Goal: Task Accomplishment & Management: Manage account settings

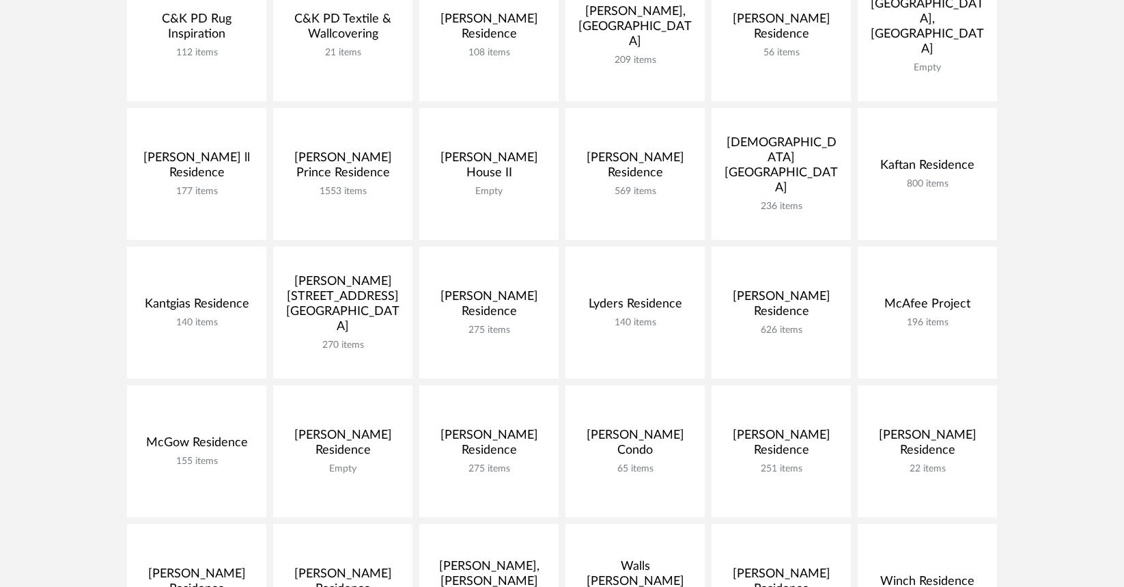
scroll to position [553, 0]
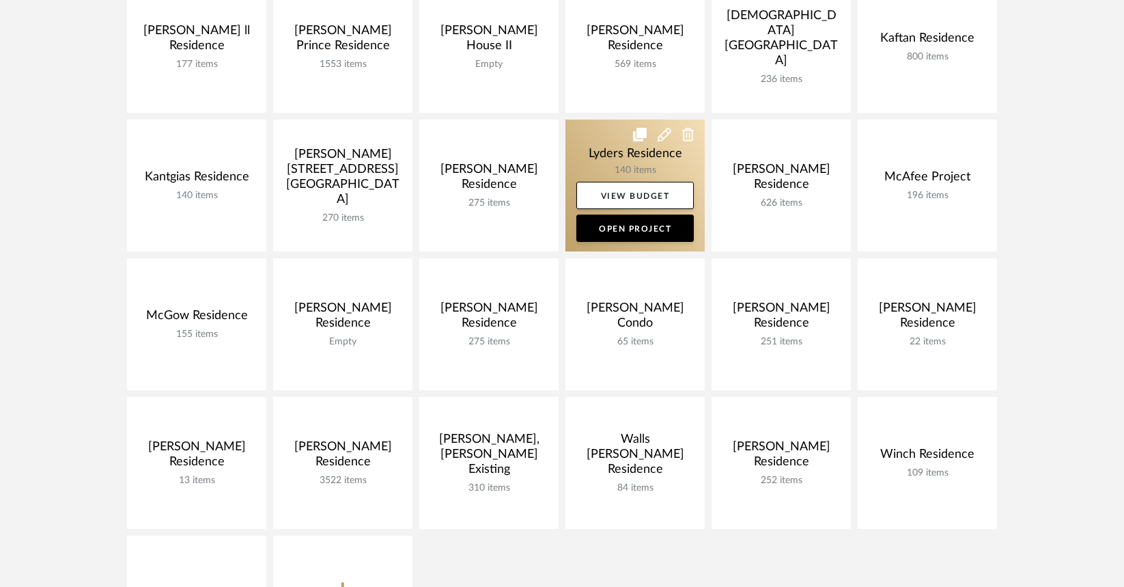
click at [609, 164] on link at bounding box center [634, 186] width 139 height 132
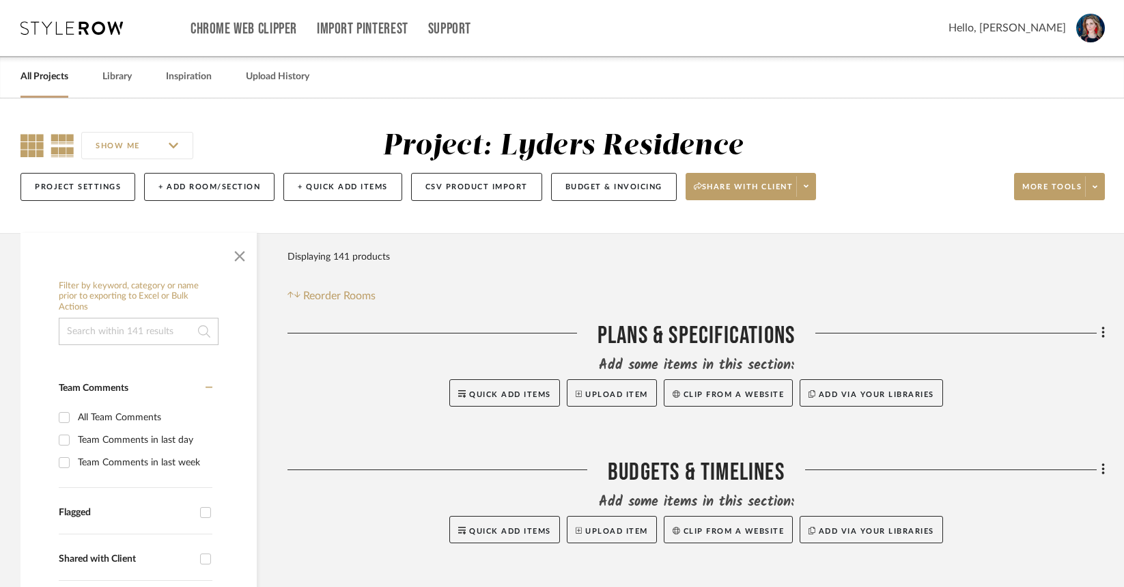
click at [30, 140] on icon at bounding box center [31, 145] width 23 height 23
click at [244, 249] on span "button" at bounding box center [239, 253] width 33 height 33
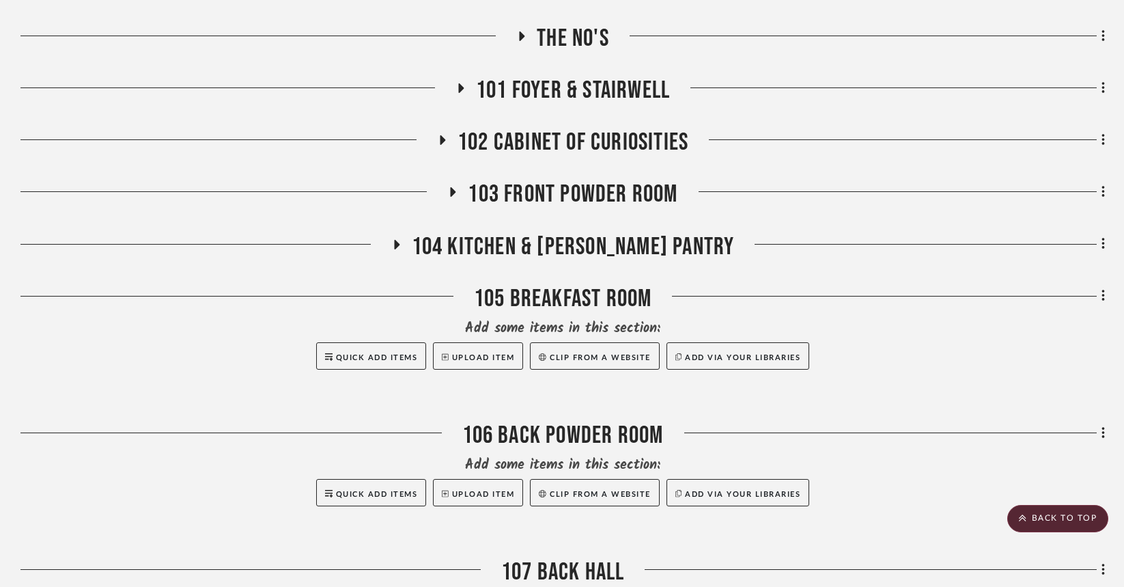
scroll to position [783, 0]
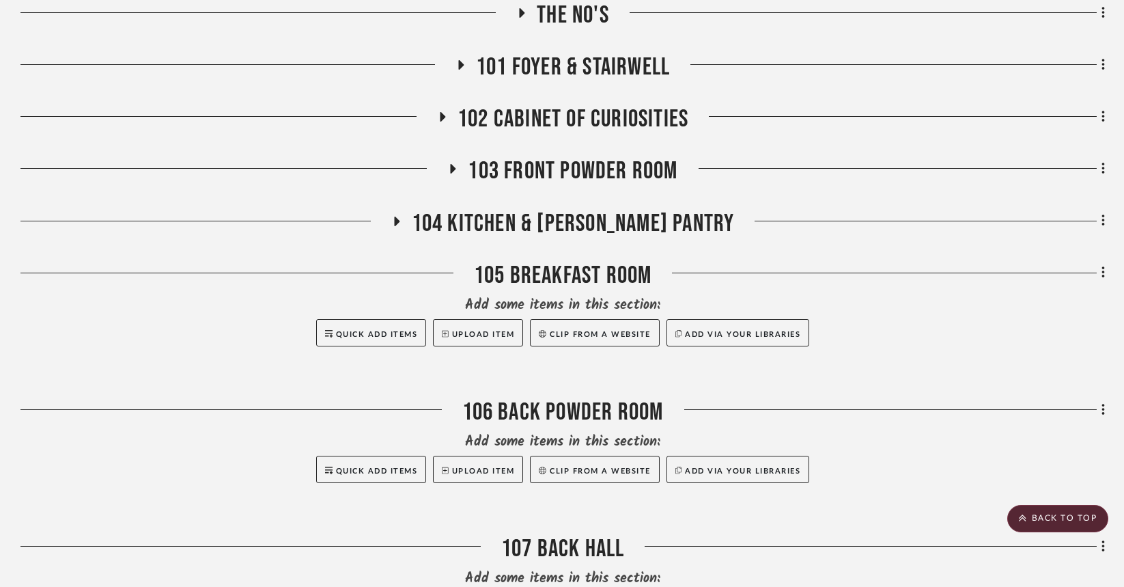
click at [440, 119] on icon at bounding box center [442, 117] width 5 height 10
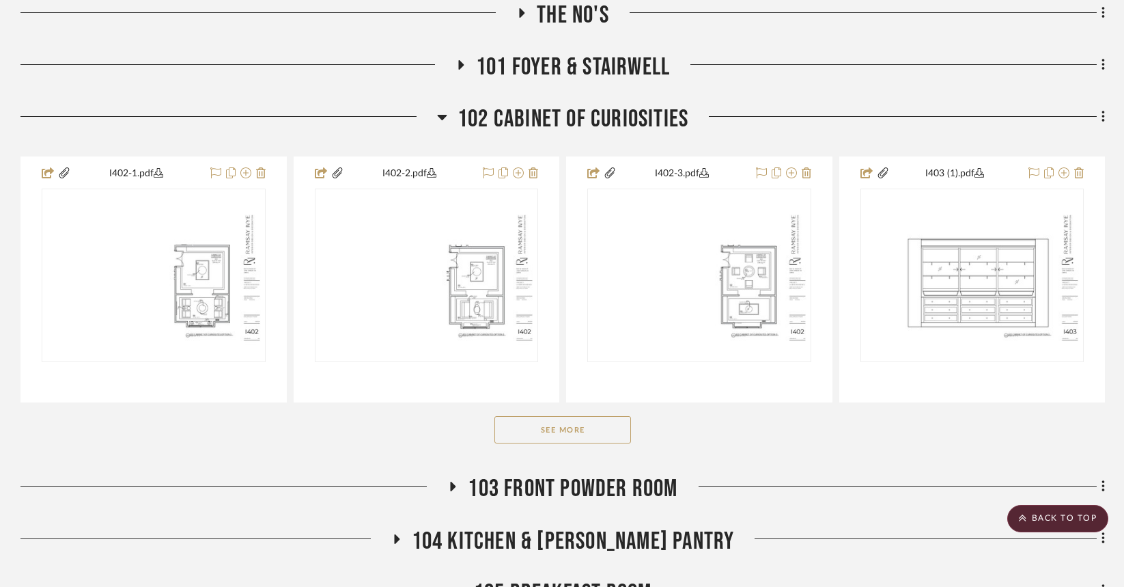
click at [556, 434] on button "See More" at bounding box center [562, 429] width 137 height 27
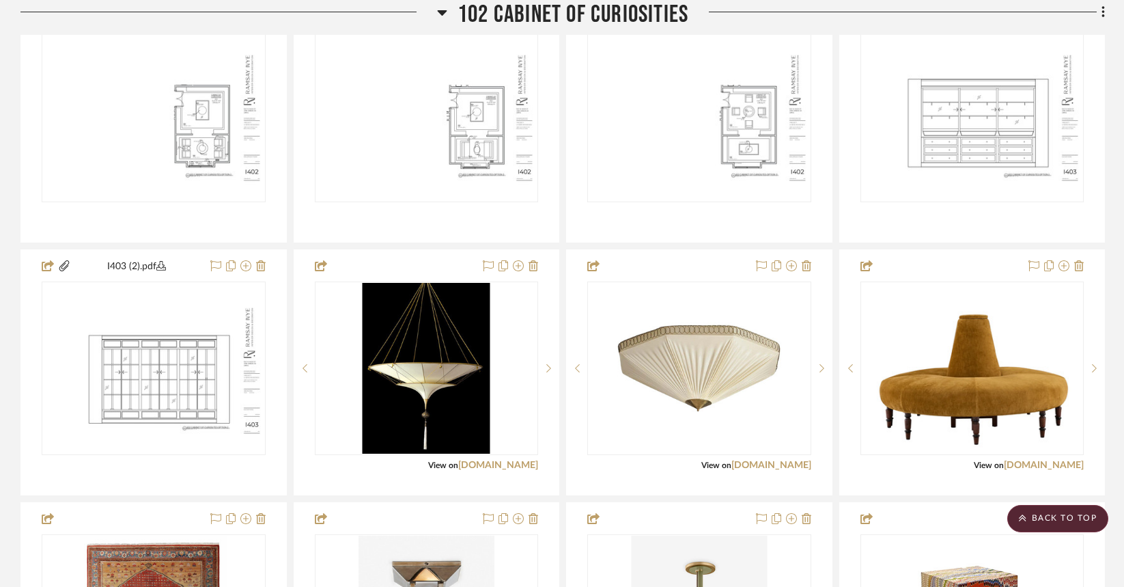
scroll to position [934, 0]
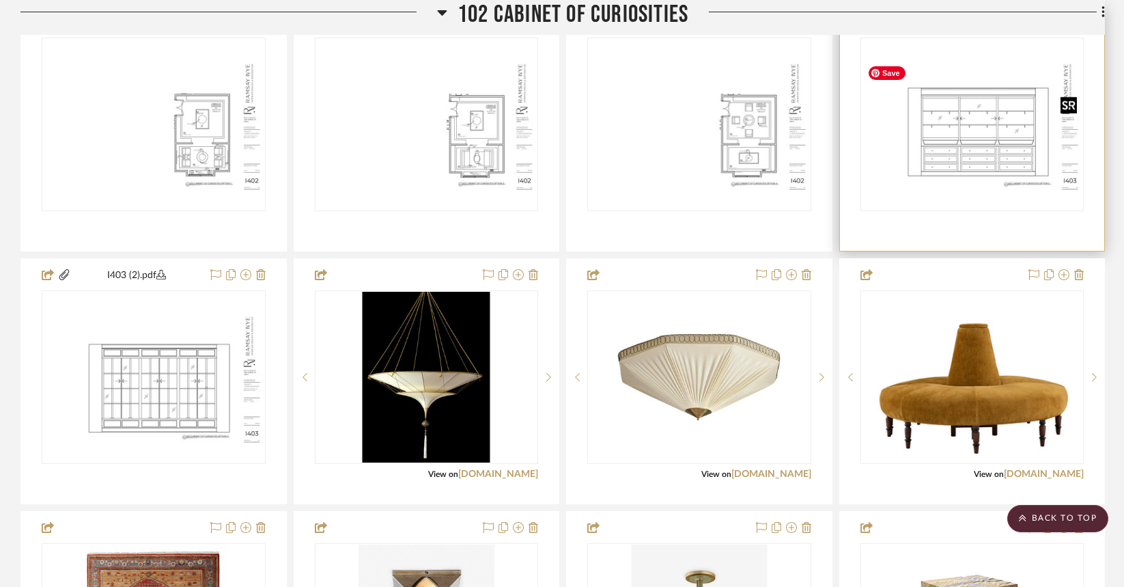
click at [963, 143] on img "0" at bounding box center [972, 124] width 221 height 143
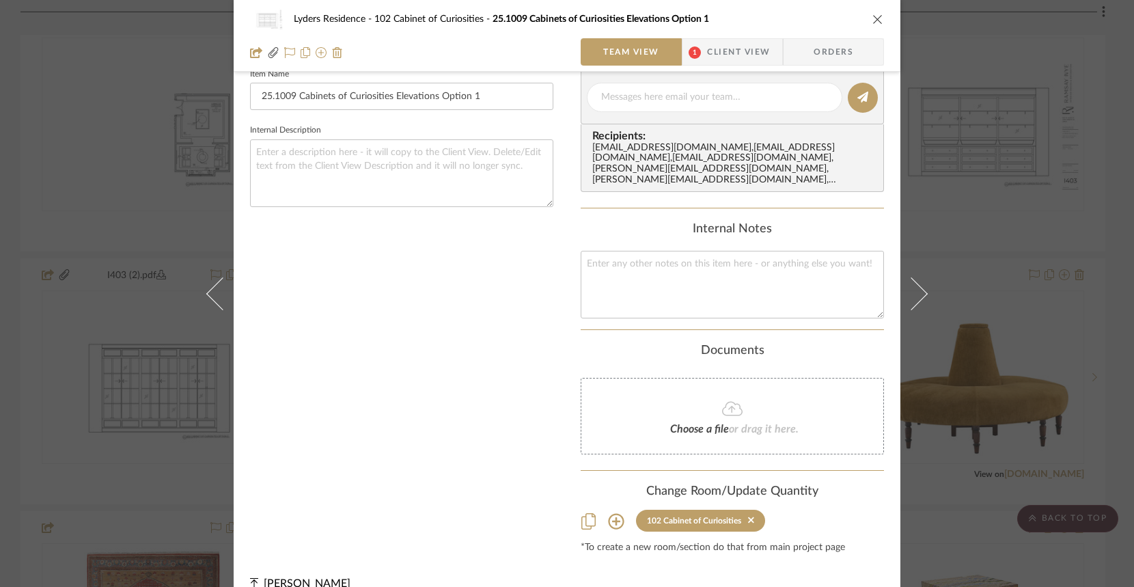
scroll to position [398, 0]
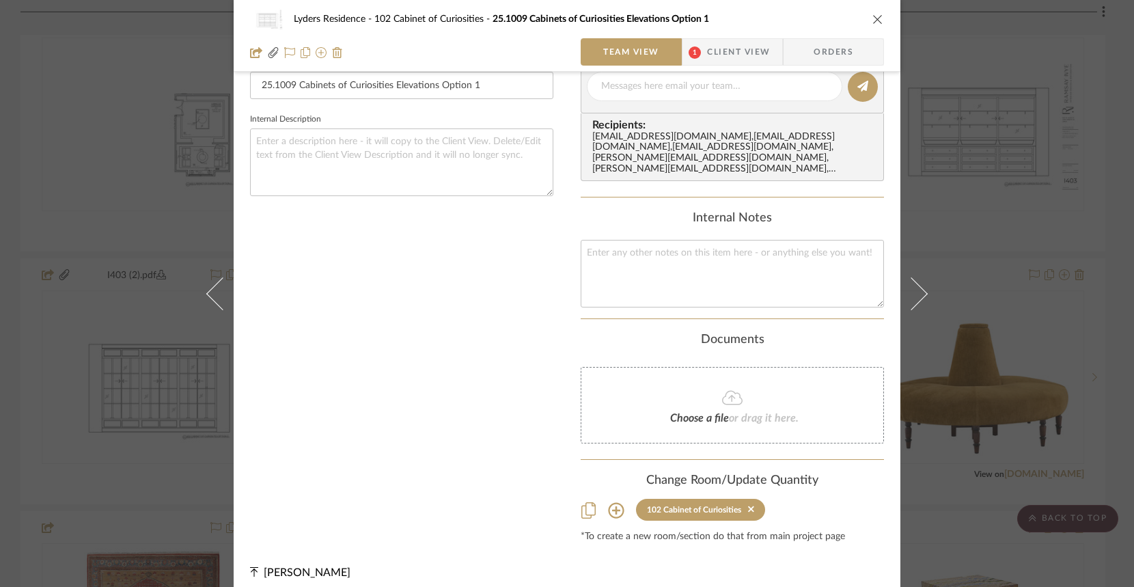
click at [608, 502] on icon at bounding box center [616, 510] width 16 height 16
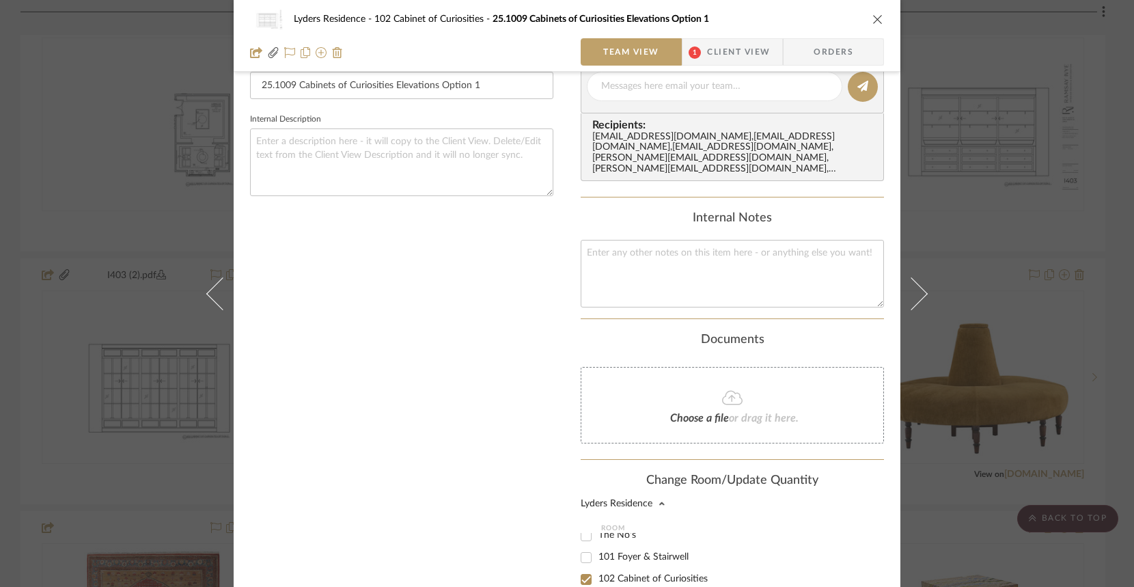
scroll to position [100, 0]
click at [624, 528] on span "The No's" at bounding box center [617, 530] width 38 height 10
click at [597, 528] on input "The No's" at bounding box center [586, 531] width 22 height 22
checkbox input "true"
click at [600, 572] on span "102 Cabinet of Curiosities" at bounding box center [652, 574] width 109 height 10
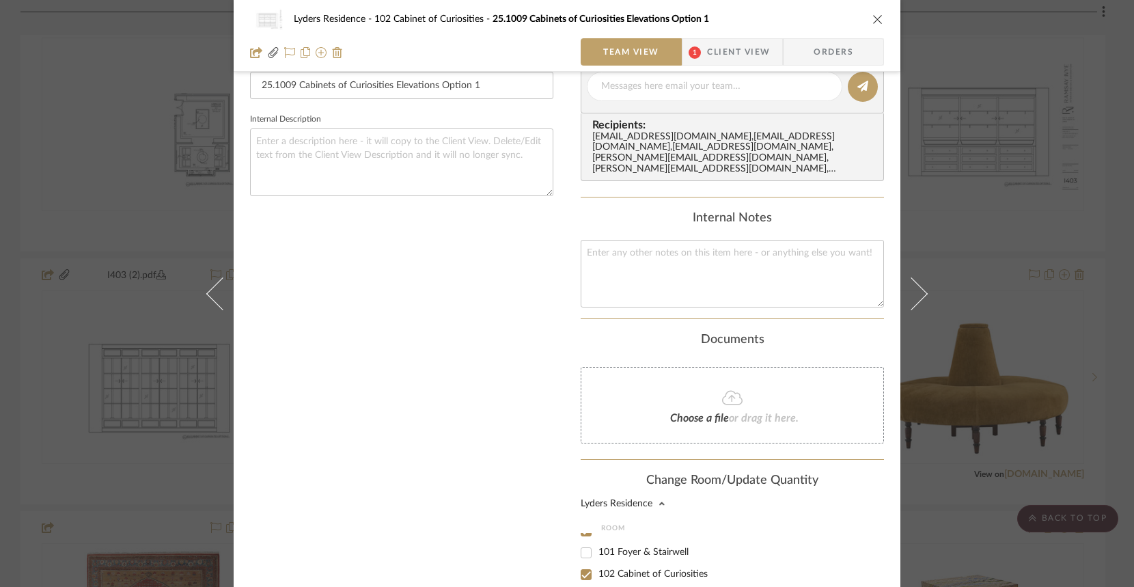
click at [597, 572] on input "102 Cabinet of Curiosities" at bounding box center [586, 574] width 22 height 22
checkbox input "false"
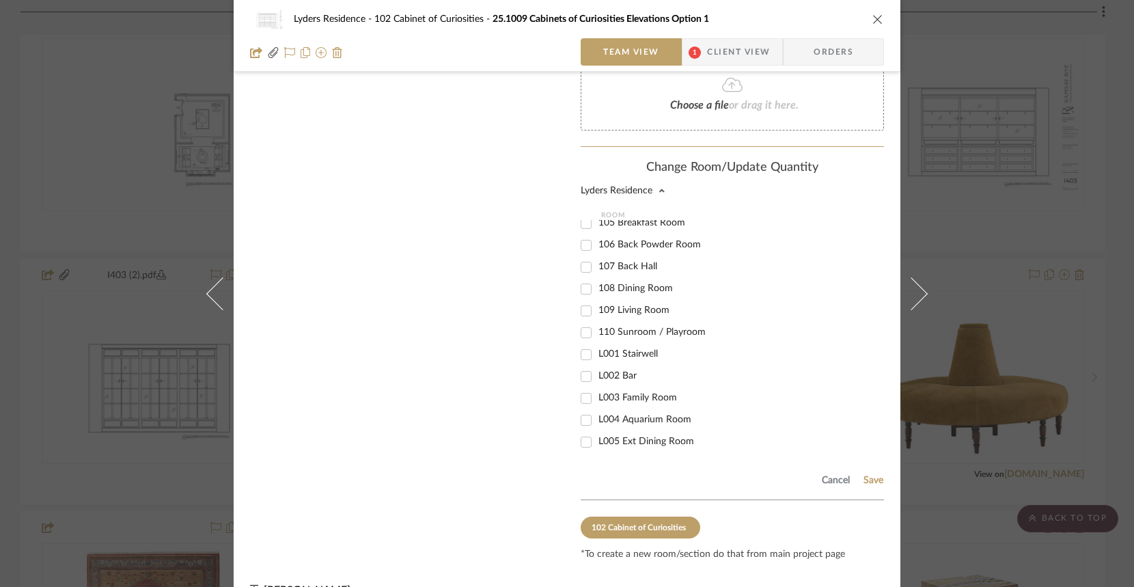
scroll to position [729, 0]
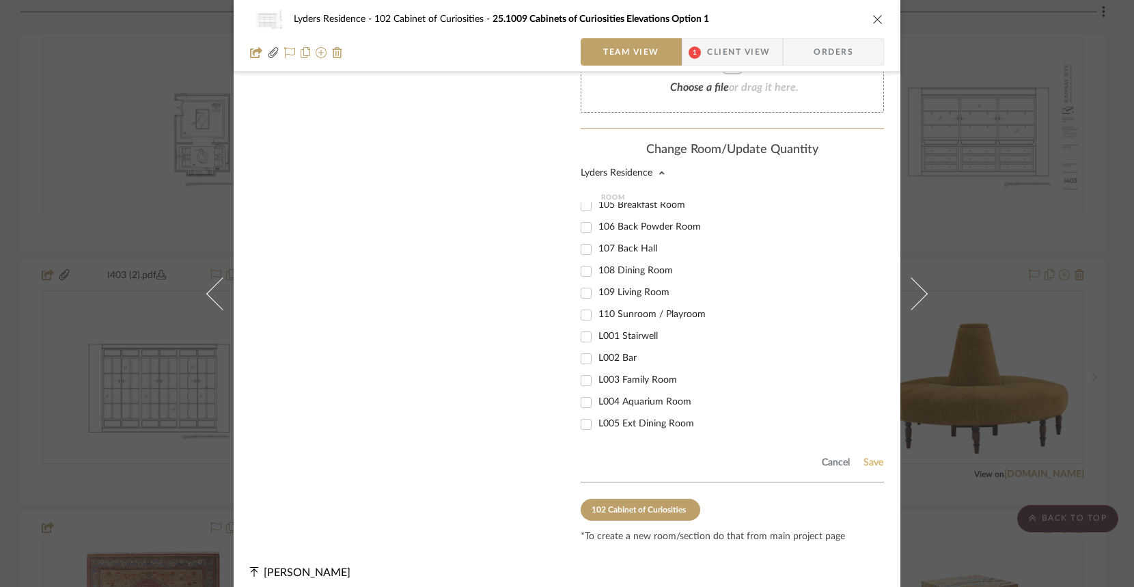
click at [870, 457] on button "Save" at bounding box center [873, 462] width 21 height 11
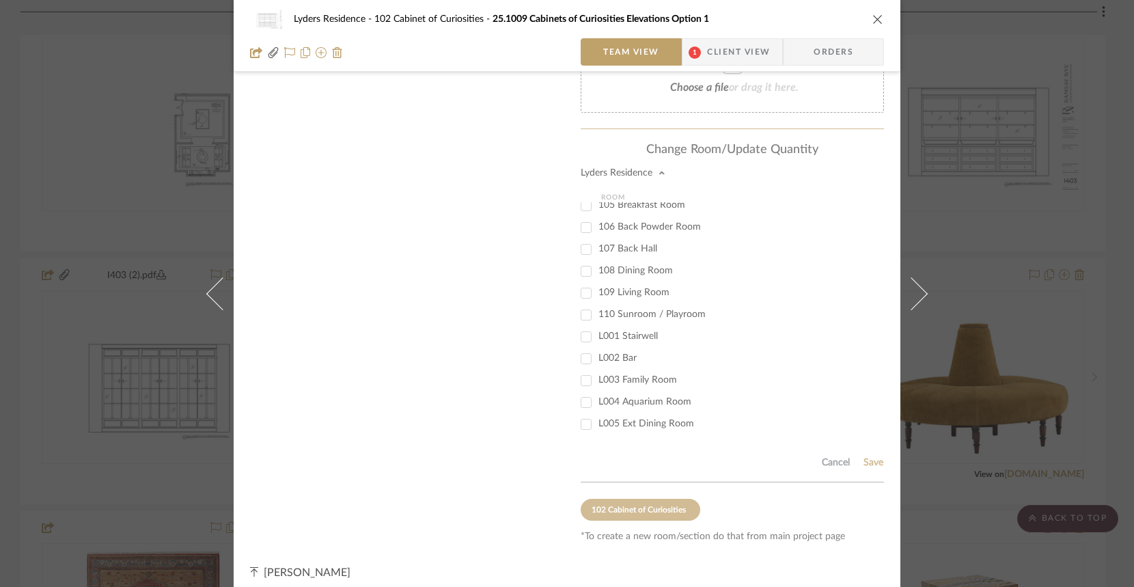
click at [873, 18] on icon "close" at bounding box center [877, 19] width 11 height 11
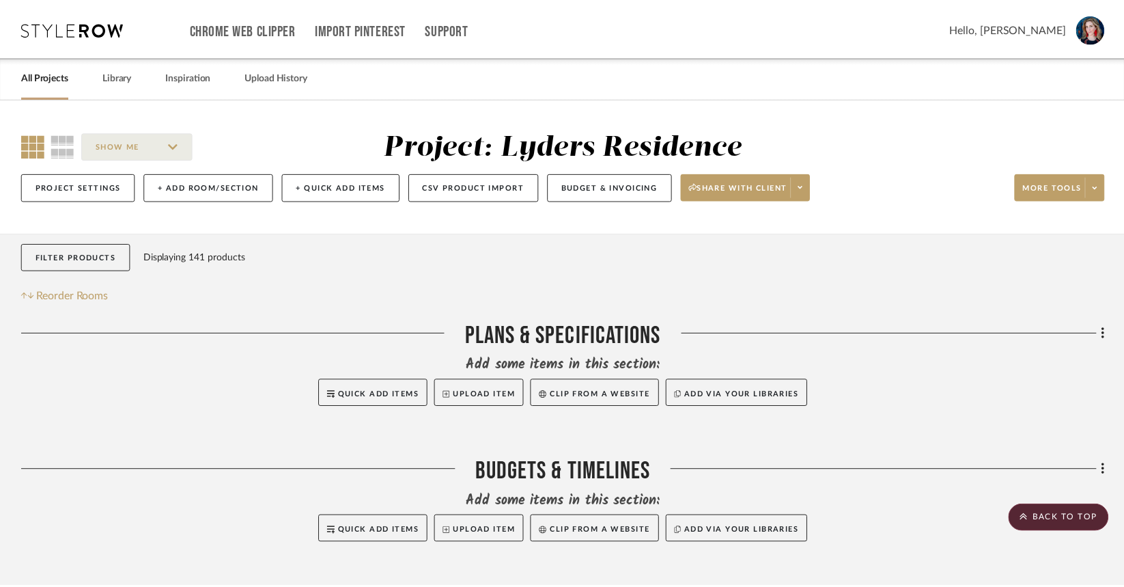
scroll to position [934, 0]
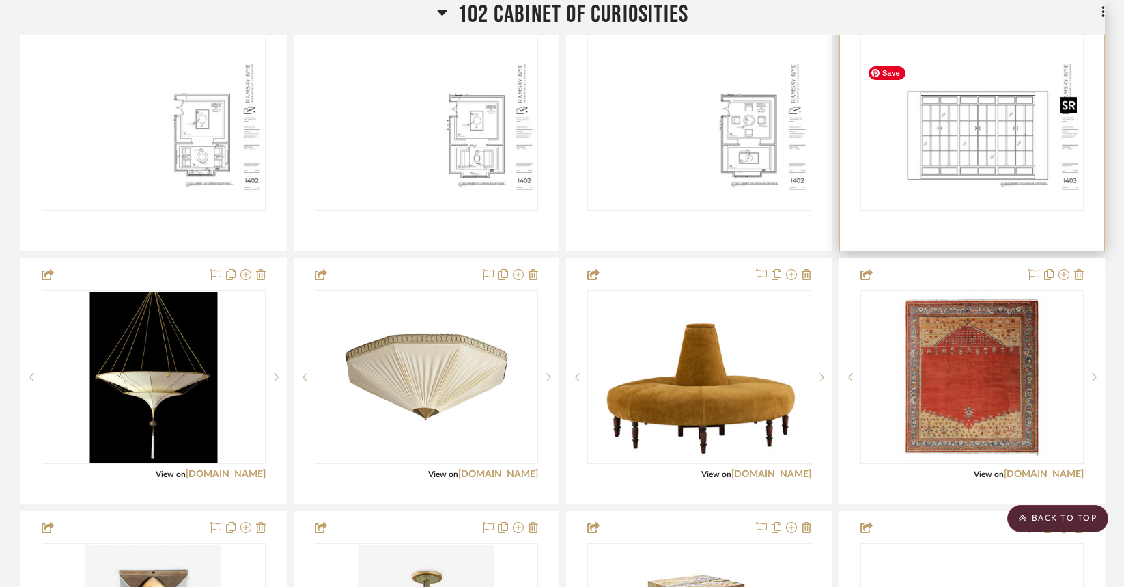
click at [908, 161] on img "0" at bounding box center [972, 124] width 221 height 143
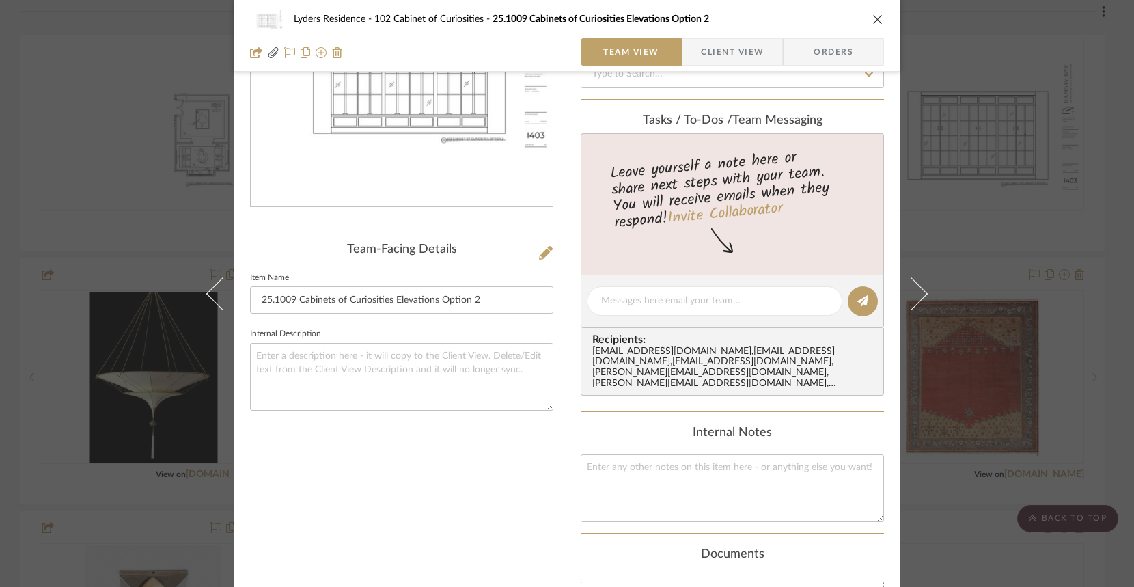
scroll to position [398, 0]
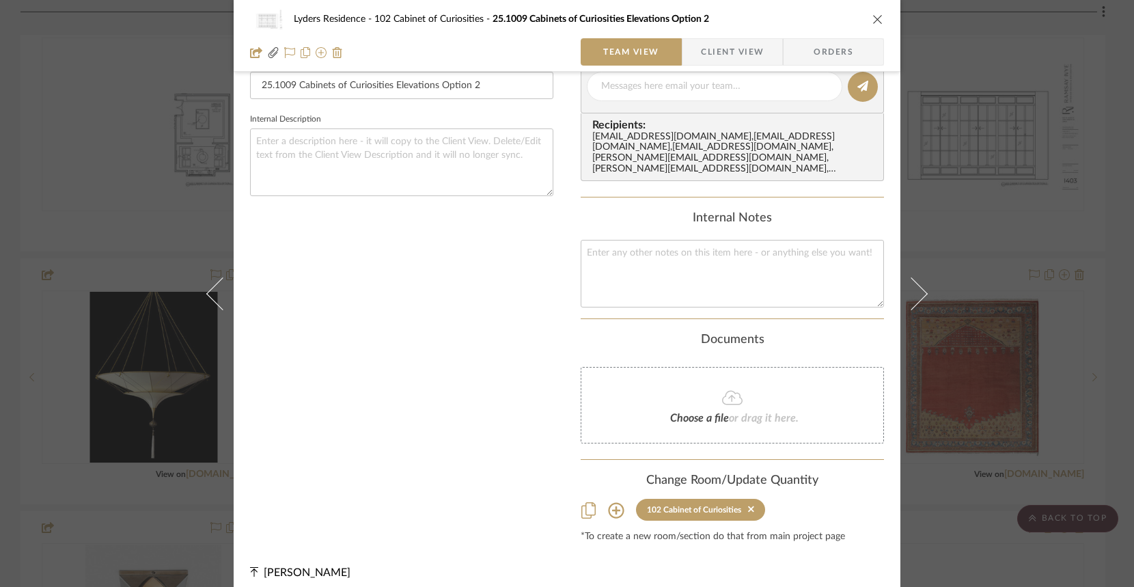
click at [615, 502] on icon at bounding box center [616, 510] width 16 height 16
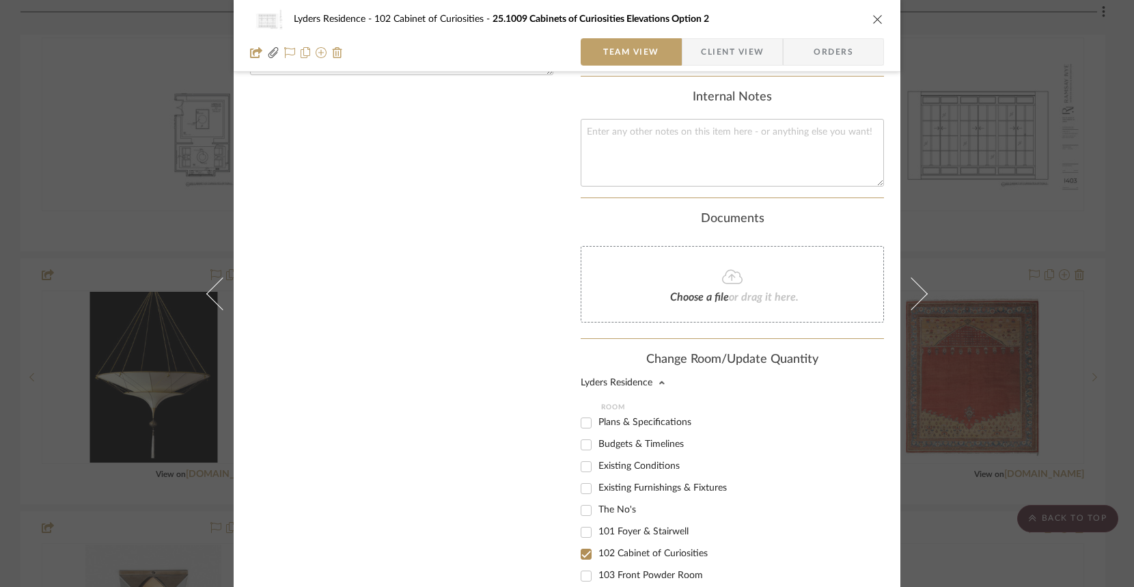
scroll to position [522, 0]
click at [615, 501] on span "The No's" at bounding box center [617, 506] width 38 height 10
click at [597, 497] on input "The No's" at bounding box center [586, 507] width 22 height 22
checkbox input "true"
click at [618, 546] on span "102 Cabinet of Curiosities" at bounding box center [652, 550] width 109 height 10
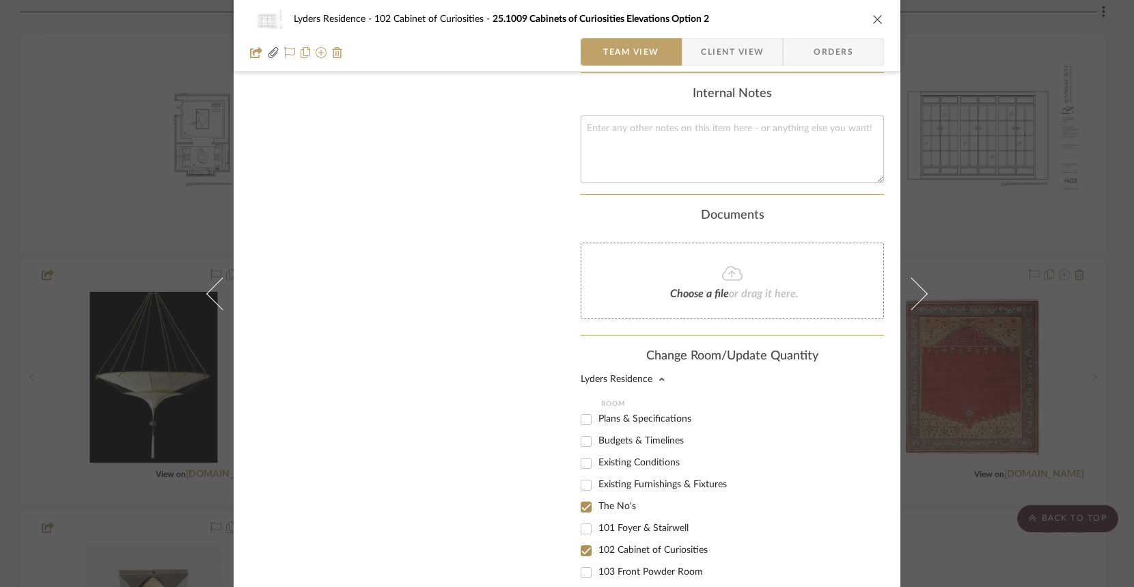
click at [597, 546] on input "102 Cabinet of Curiosities" at bounding box center [586, 551] width 22 height 22
checkbox input "false"
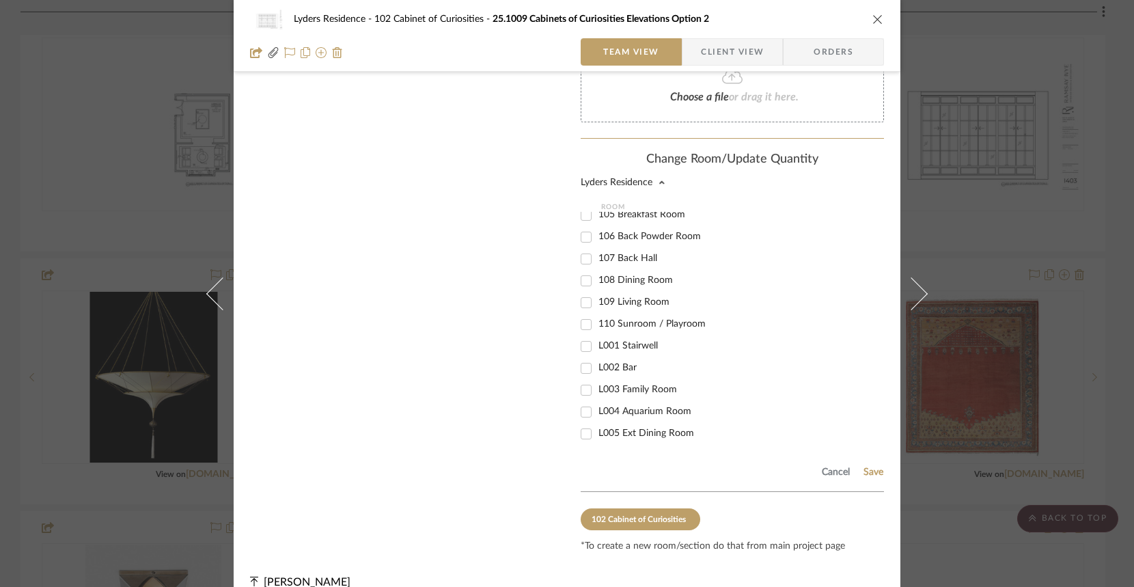
scroll to position [729, 0]
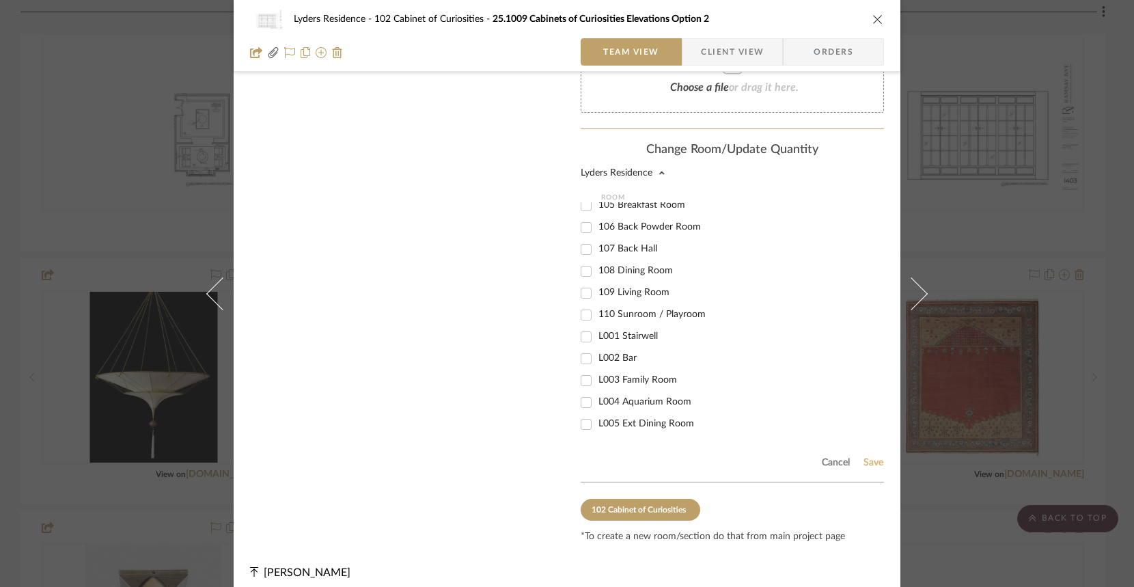
click at [871, 457] on button "Save" at bounding box center [873, 462] width 21 height 11
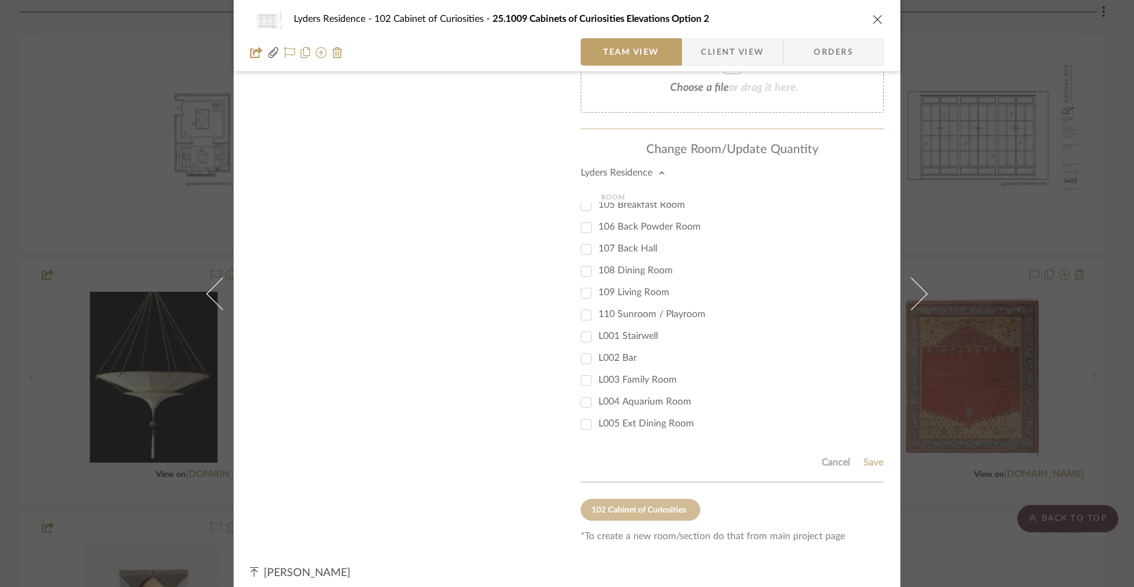
click at [872, 24] on icon "close" at bounding box center [877, 19] width 11 height 11
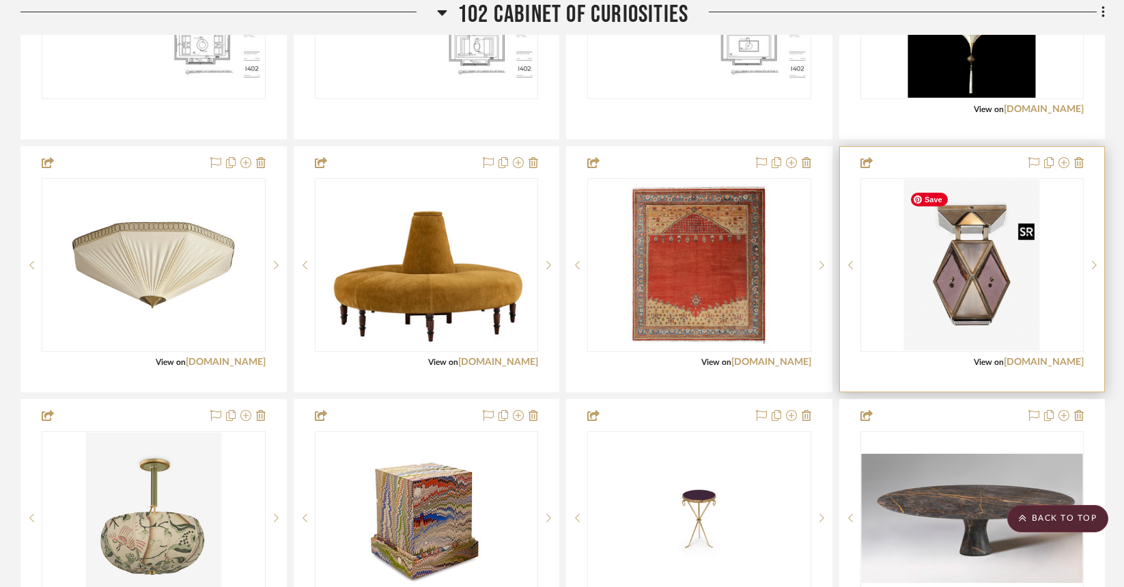
scroll to position [1076, 0]
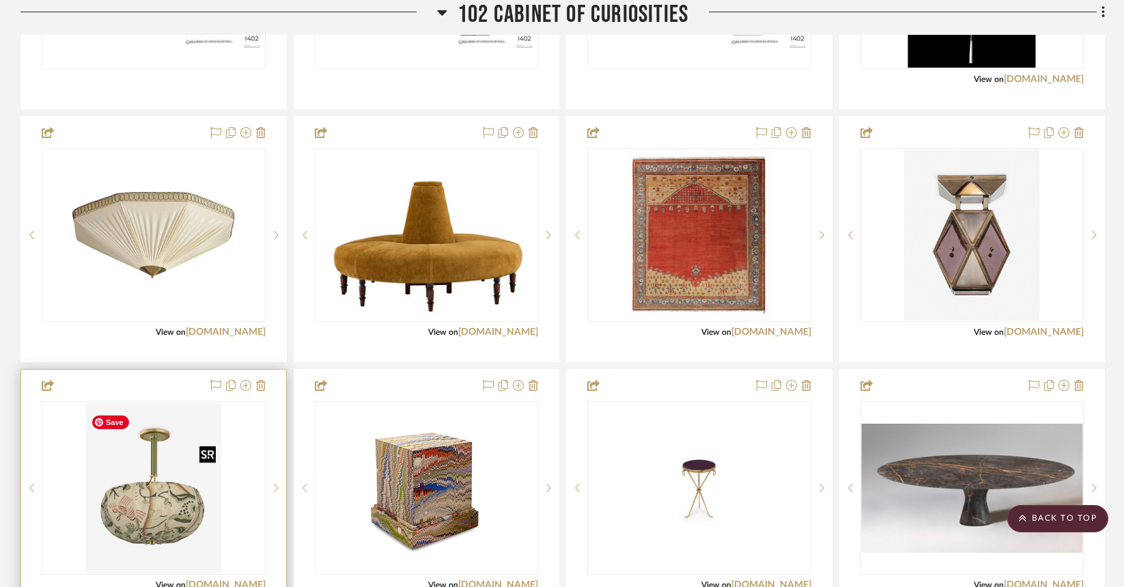
click at [170, 495] on img "0" at bounding box center [153, 487] width 136 height 171
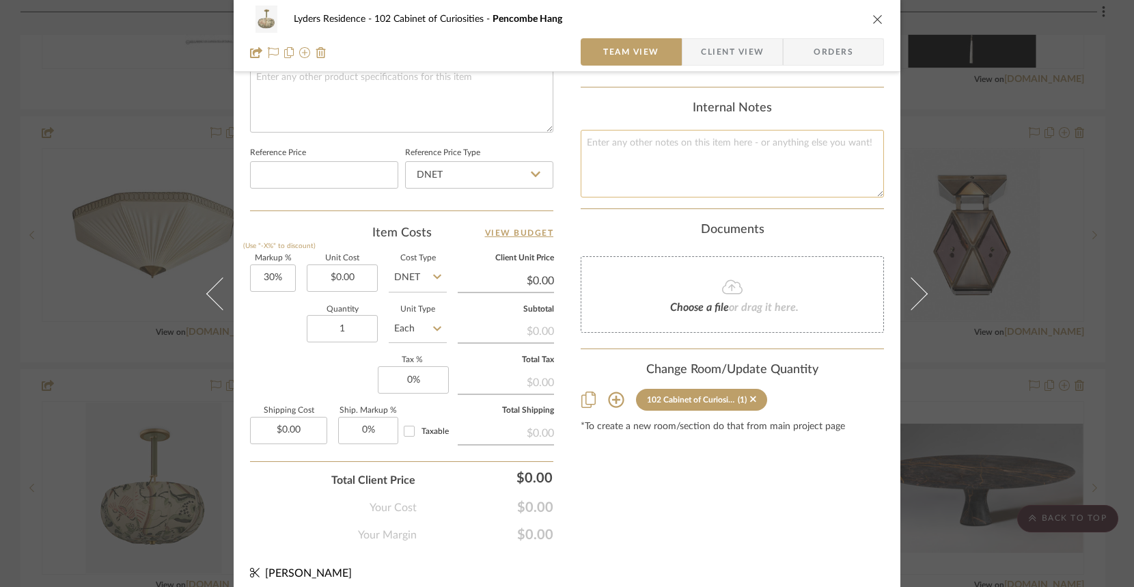
scroll to position [695, 0]
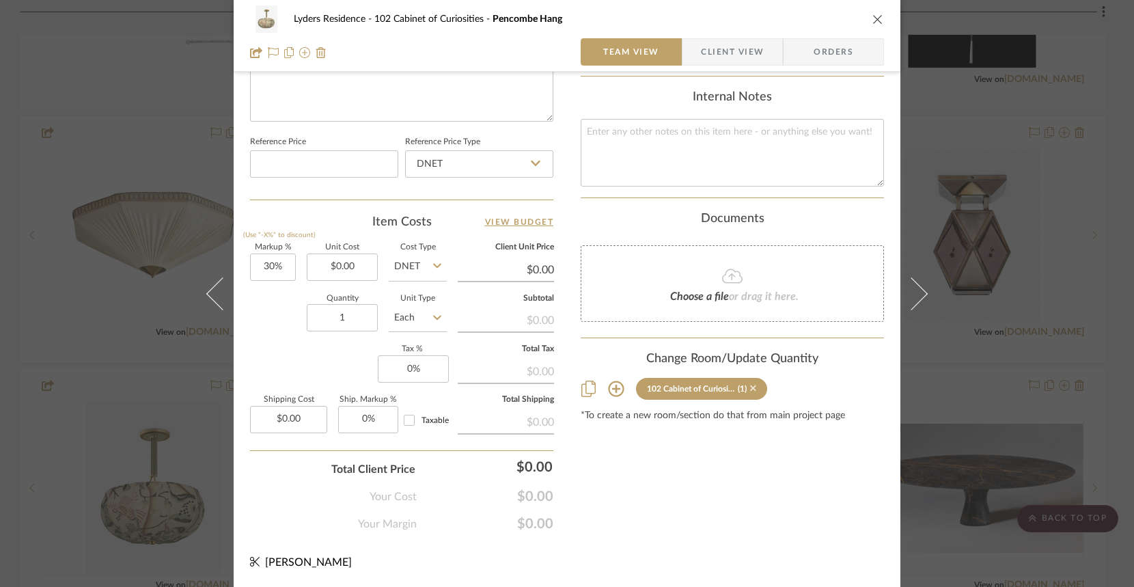
click at [751, 383] on icon at bounding box center [753, 388] width 6 height 10
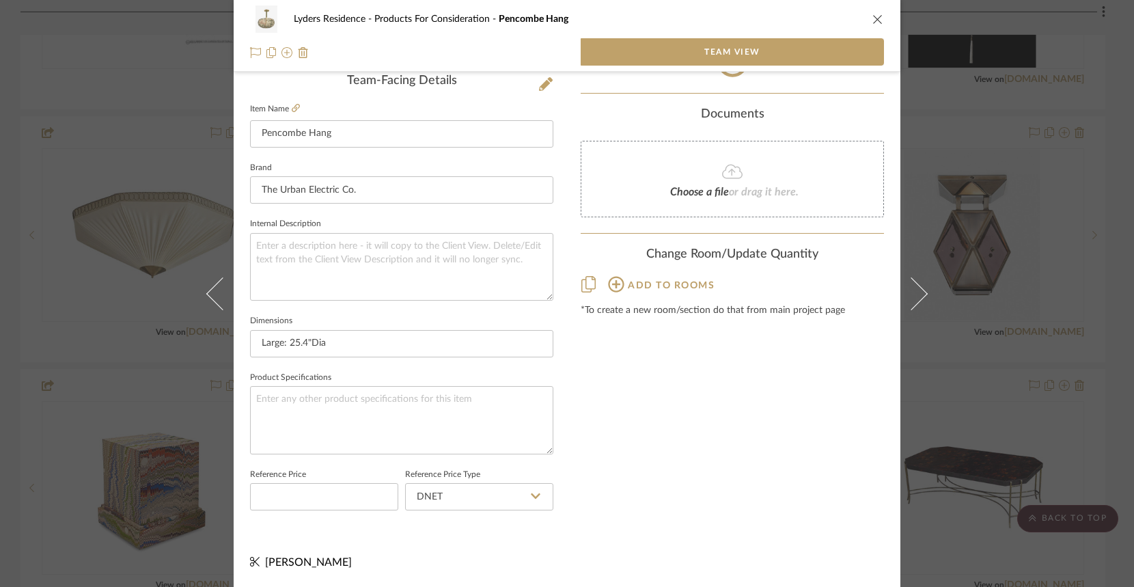
scroll to position [357, 0]
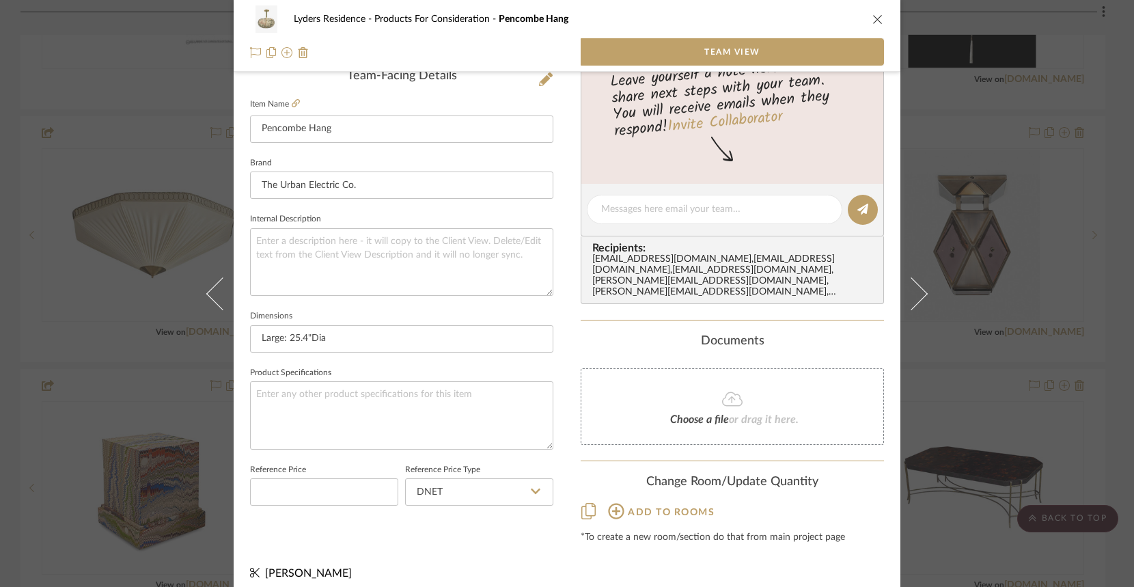
click at [873, 19] on icon "close" at bounding box center [877, 19] width 11 height 11
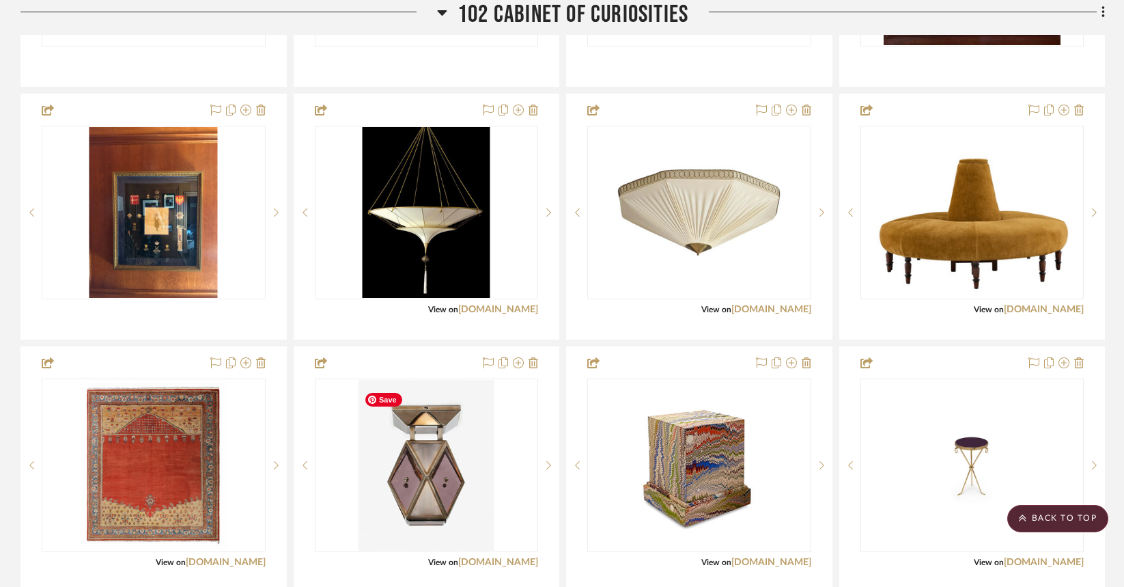
scroll to position [1099, 0]
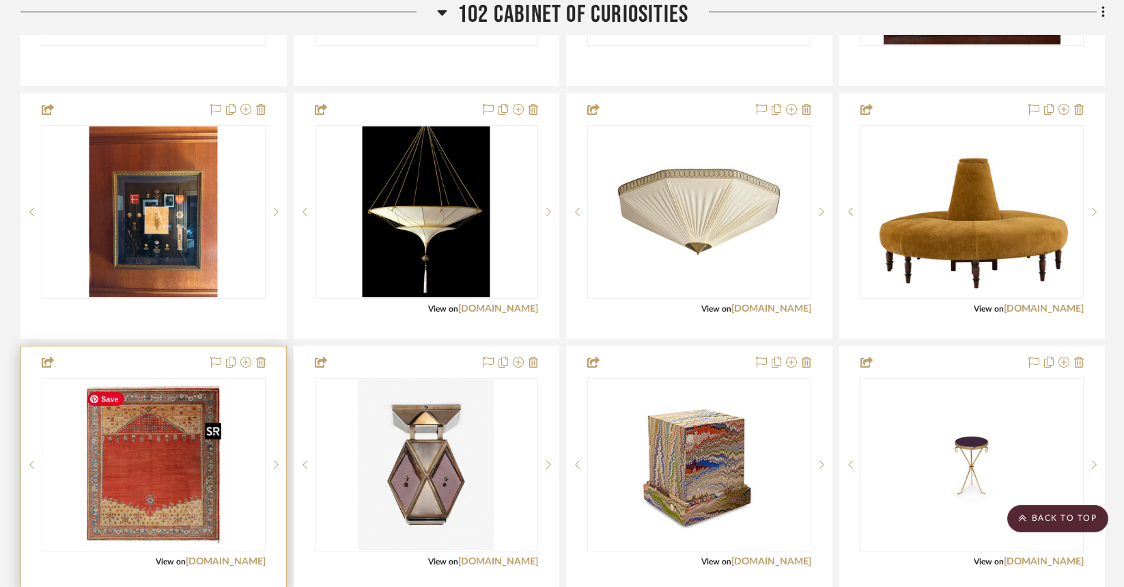
click at [149, 492] on img "0" at bounding box center [154, 464] width 146 height 171
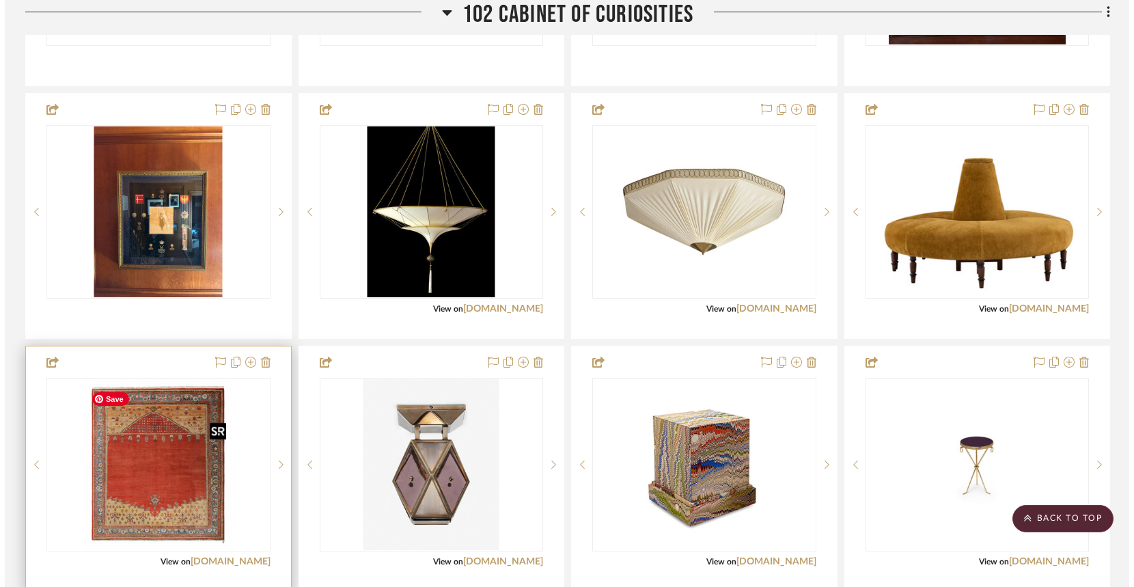
scroll to position [0, 0]
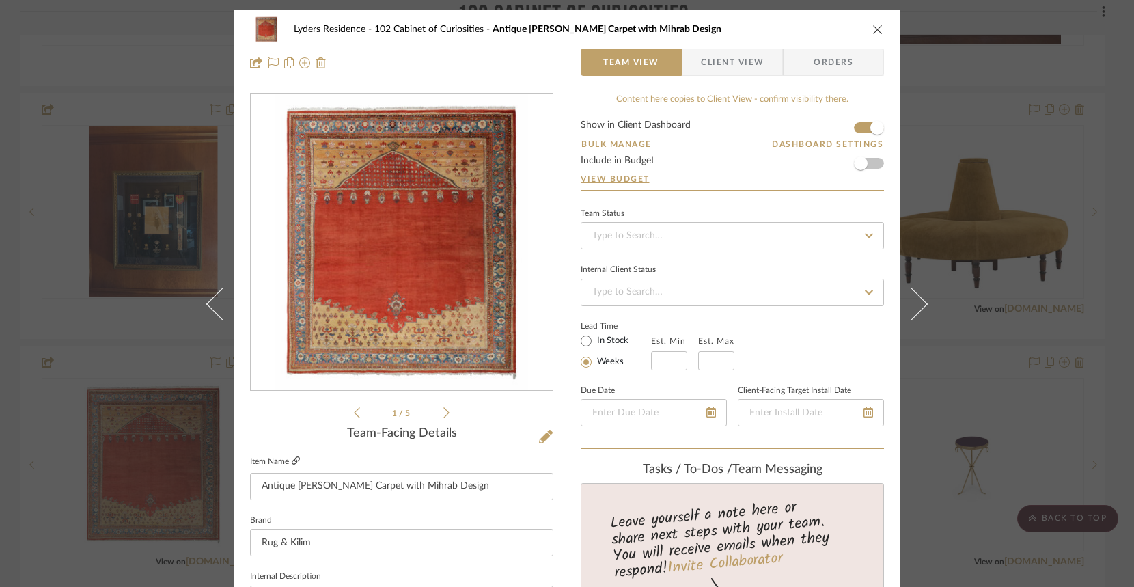
click at [297, 462] on icon at bounding box center [296, 460] width 8 height 8
click at [872, 29] on icon "close" at bounding box center [877, 29] width 11 height 11
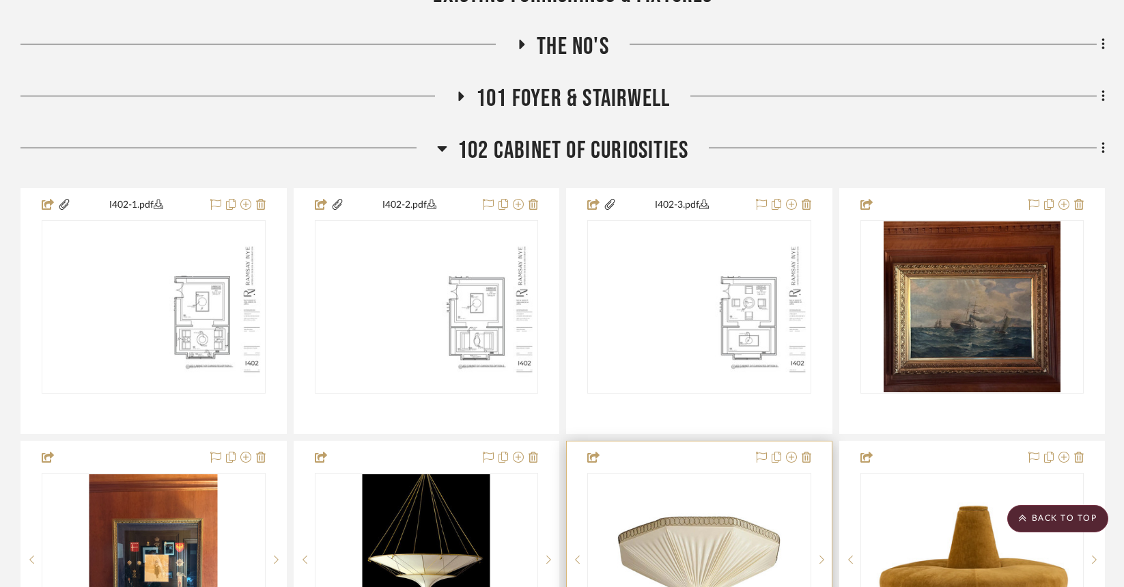
scroll to position [747, 0]
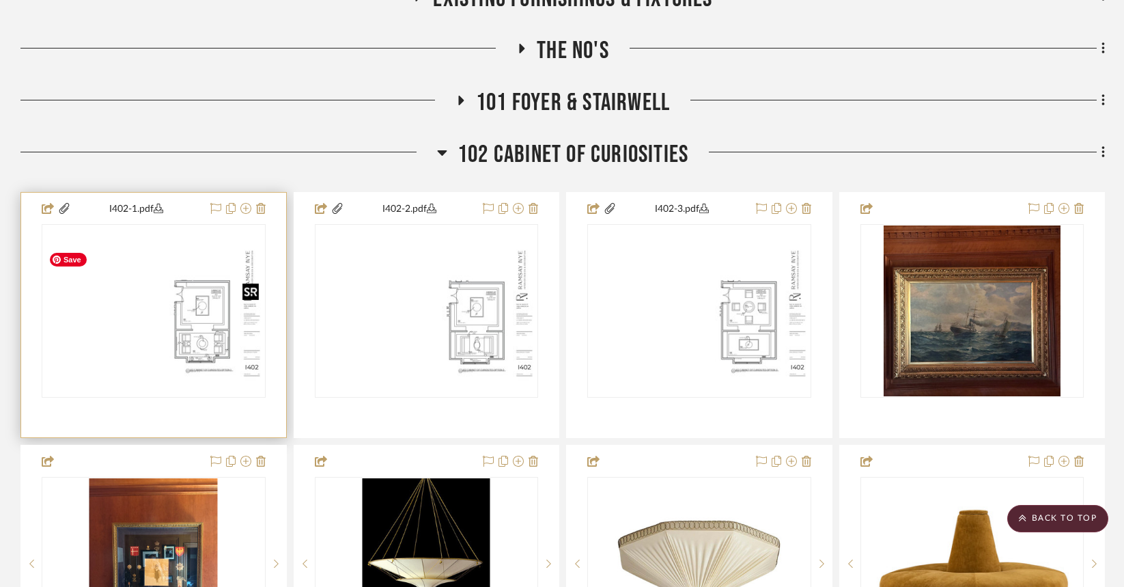
click at [180, 339] on div at bounding box center [154, 310] width 224 height 173
click at [218, 338] on img "0" at bounding box center [153, 311] width 221 height 143
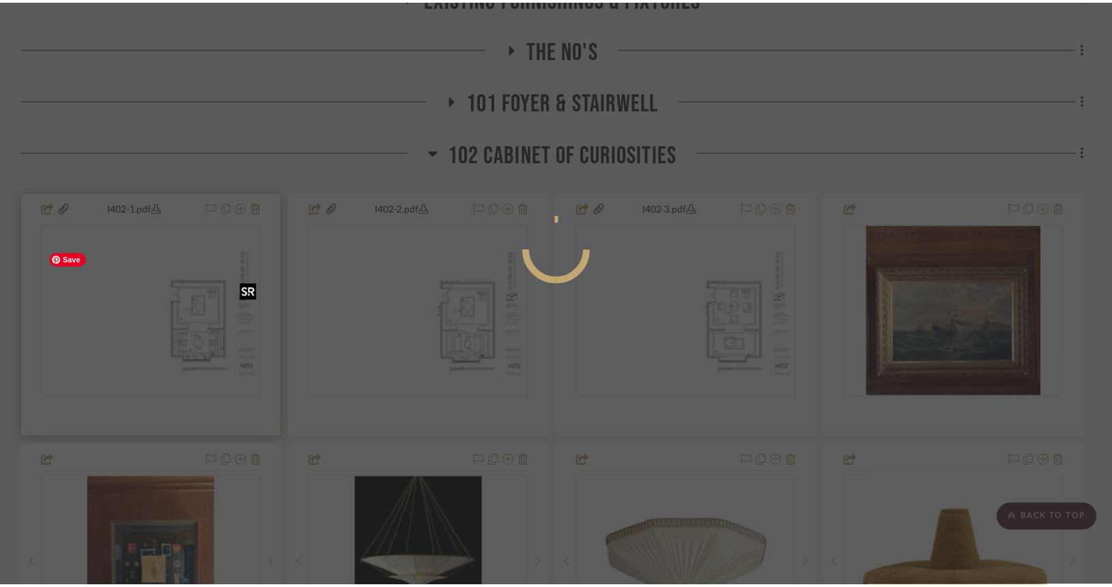
scroll to position [0, 0]
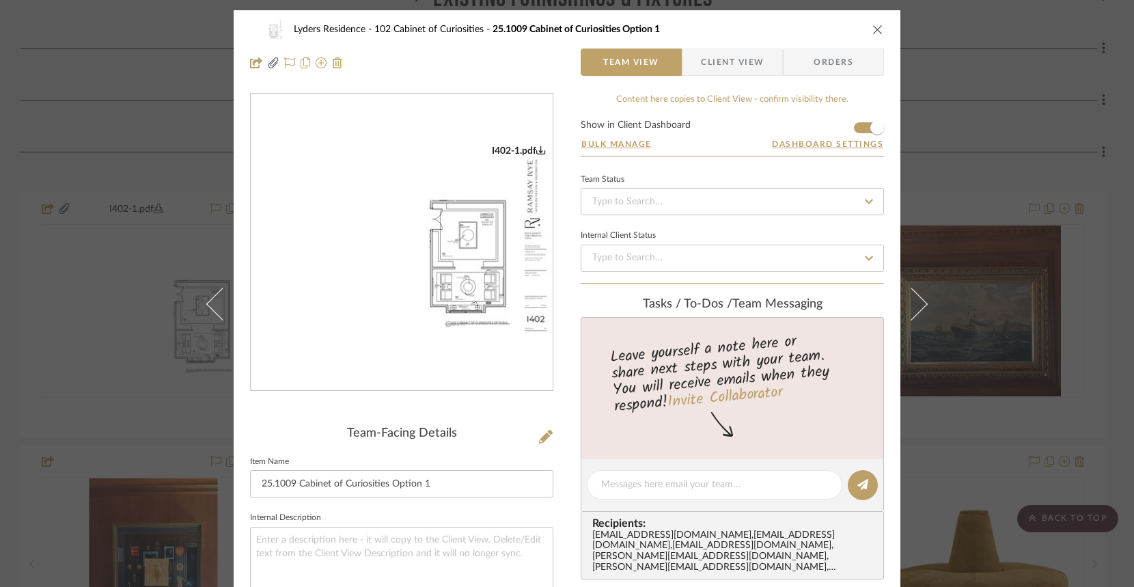
click at [405, 243] on img "0" at bounding box center [402, 242] width 302 height 195
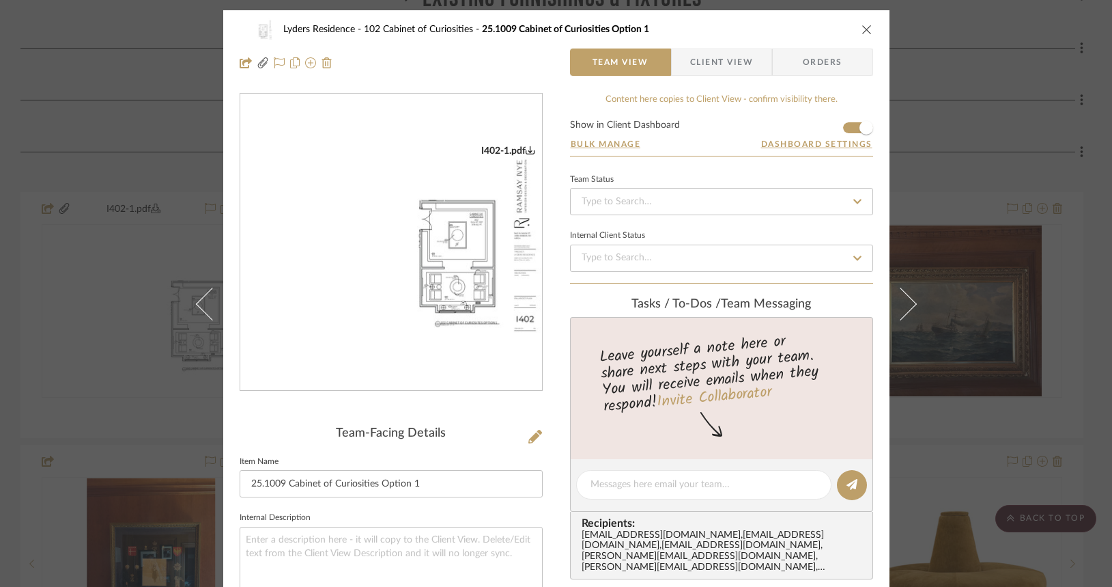
click at [862, 27] on icon "close" at bounding box center [867, 29] width 11 height 11
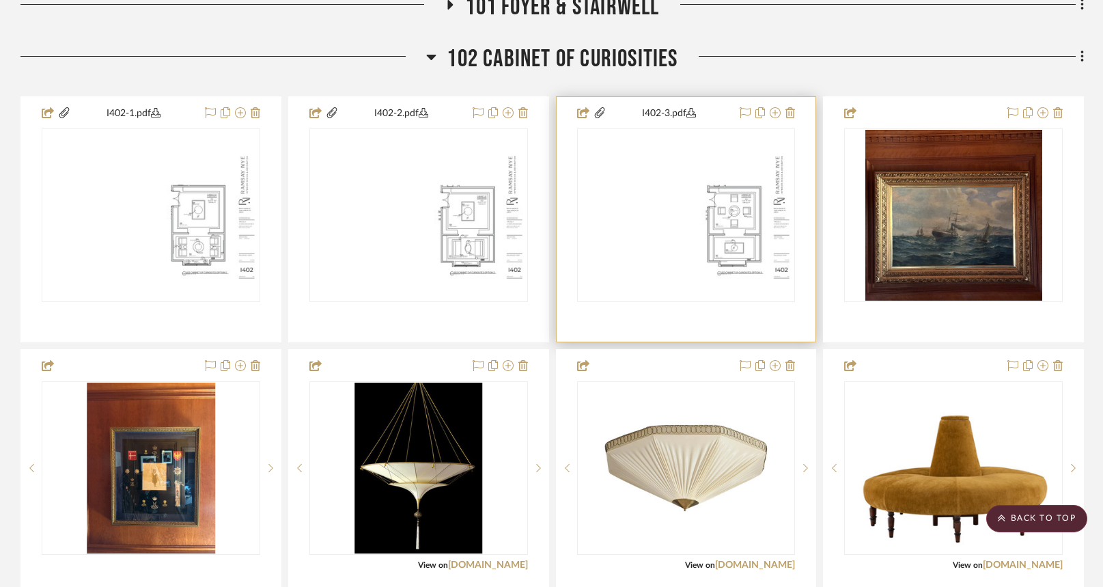
scroll to position [844, 0]
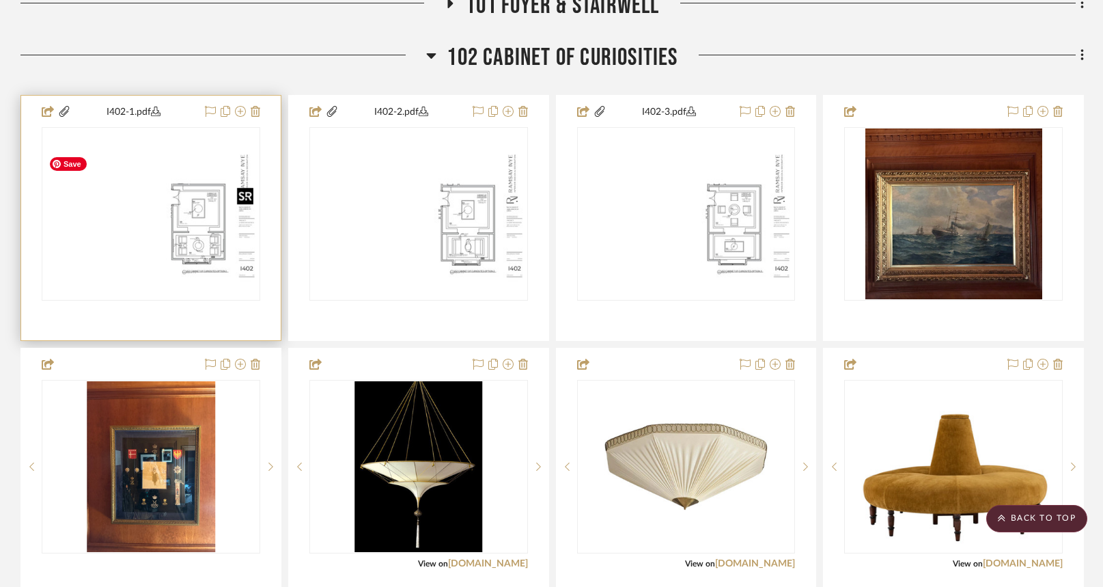
click at [197, 254] on img "0" at bounding box center [151, 213] width 216 height 139
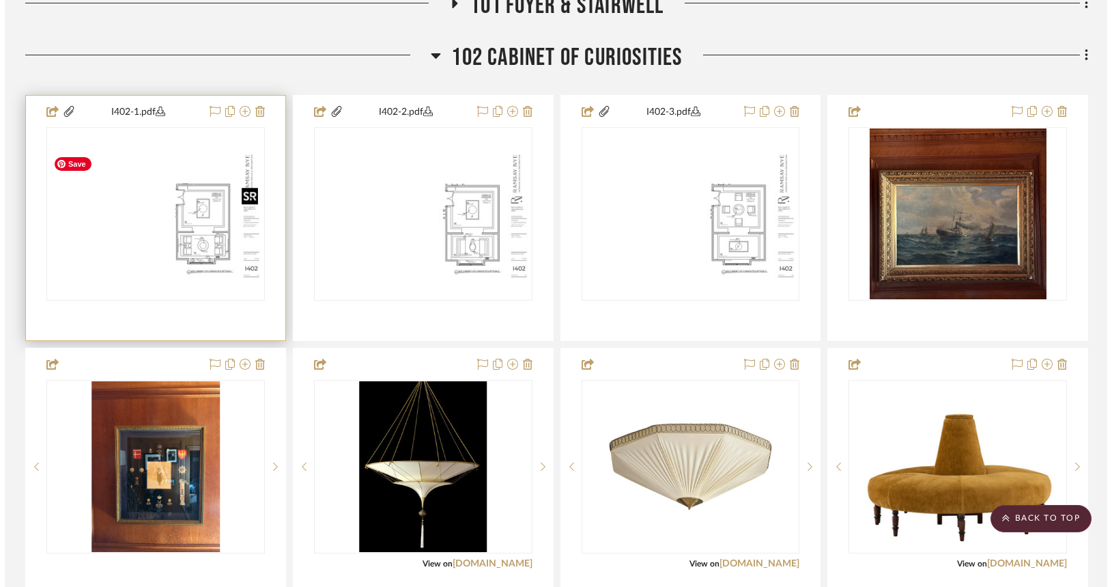
scroll to position [0, 0]
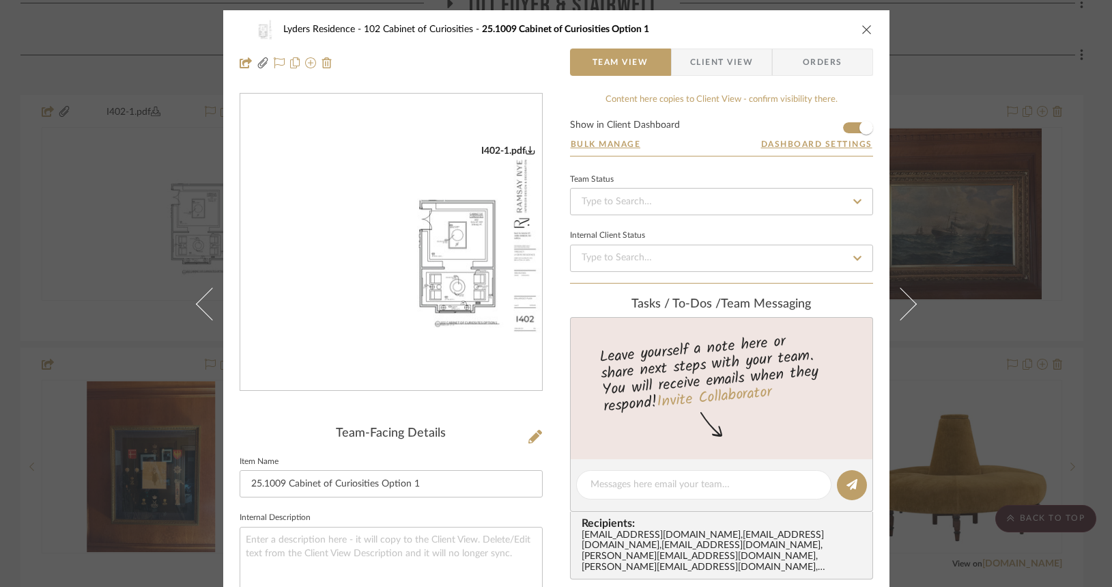
click at [459, 318] on img "0" at bounding box center [391, 242] width 302 height 195
click at [863, 28] on icon "close" at bounding box center [867, 29] width 11 height 11
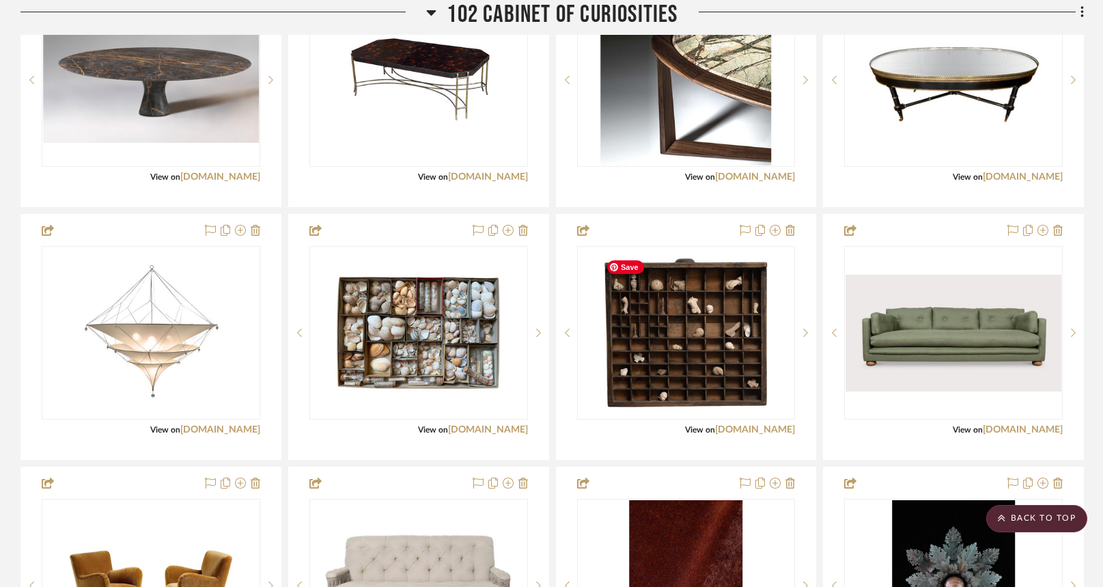
scroll to position [1750, 0]
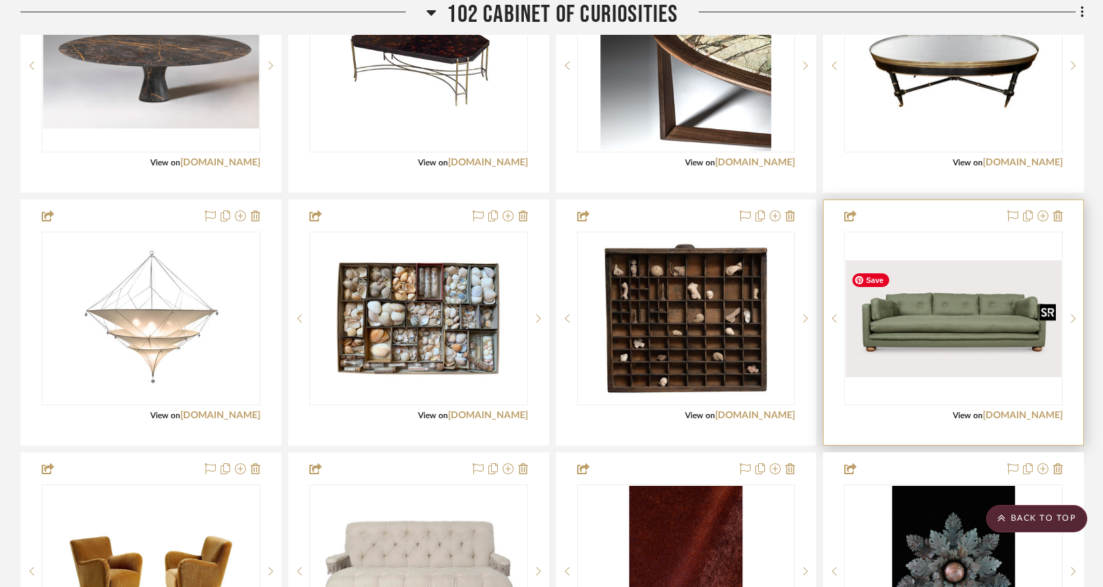
click at [920, 333] on img "0" at bounding box center [953, 318] width 216 height 117
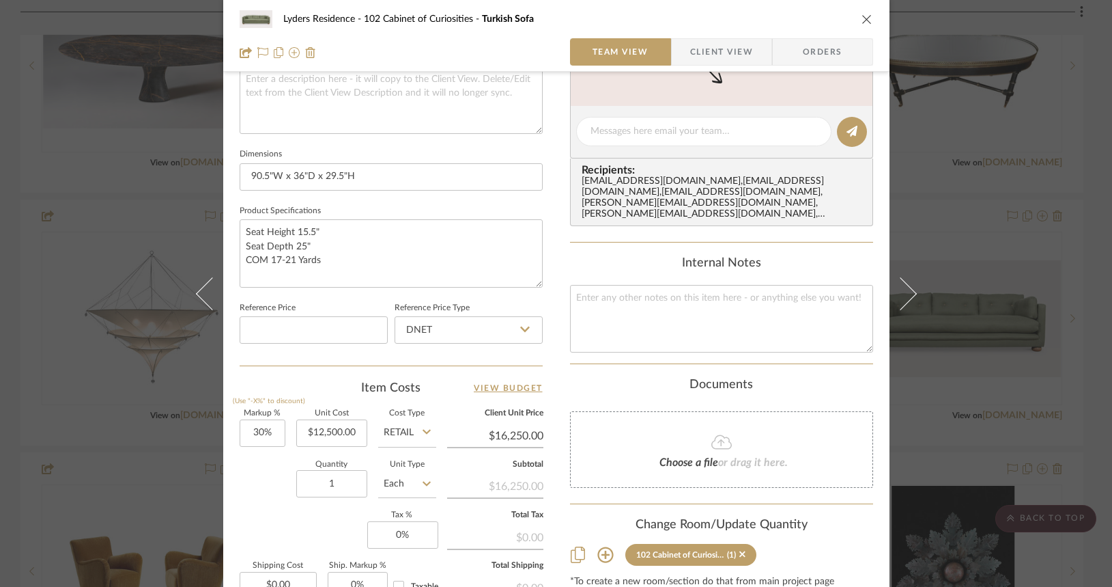
scroll to position [520, 0]
click at [740, 550] on icon at bounding box center [743, 553] width 6 height 6
click at [862, 16] on icon "close" at bounding box center [867, 19] width 11 height 11
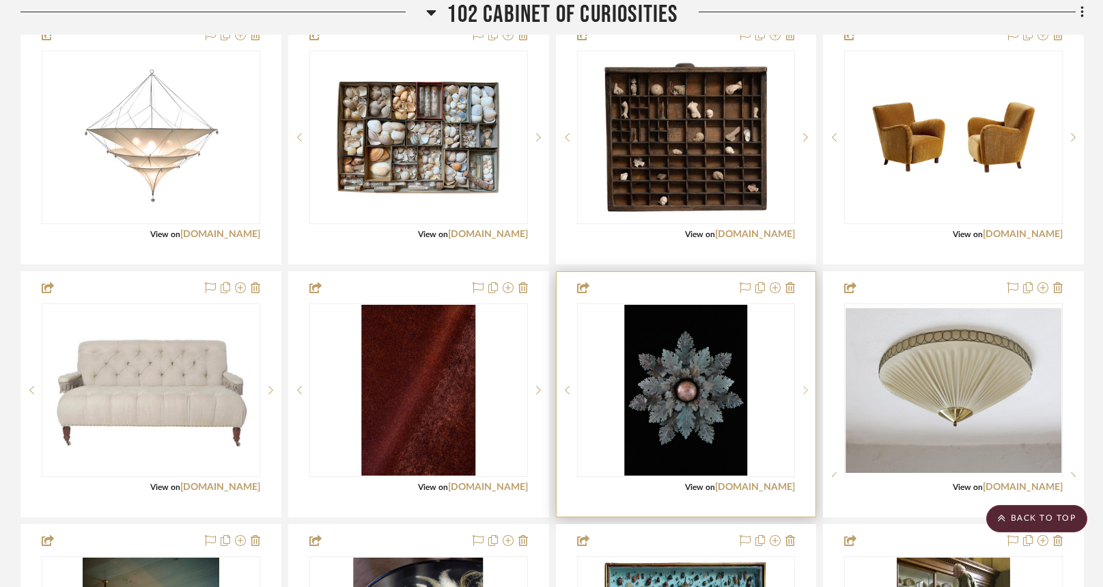
scroll to position [1934, 0]
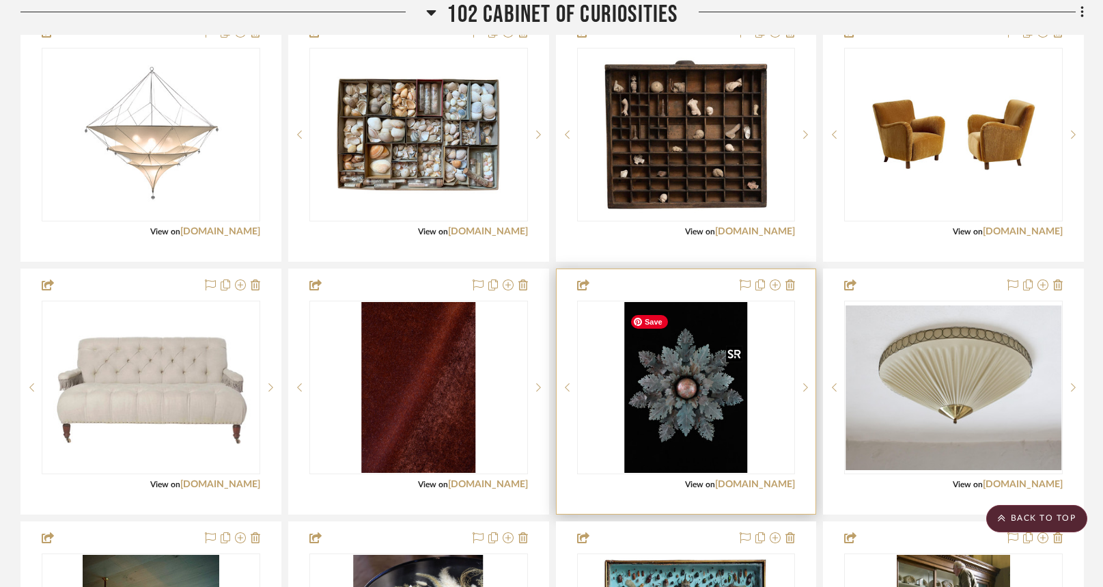
click at [717, 401] on img "0" at bounding box center [686, 387] width 124 height 171
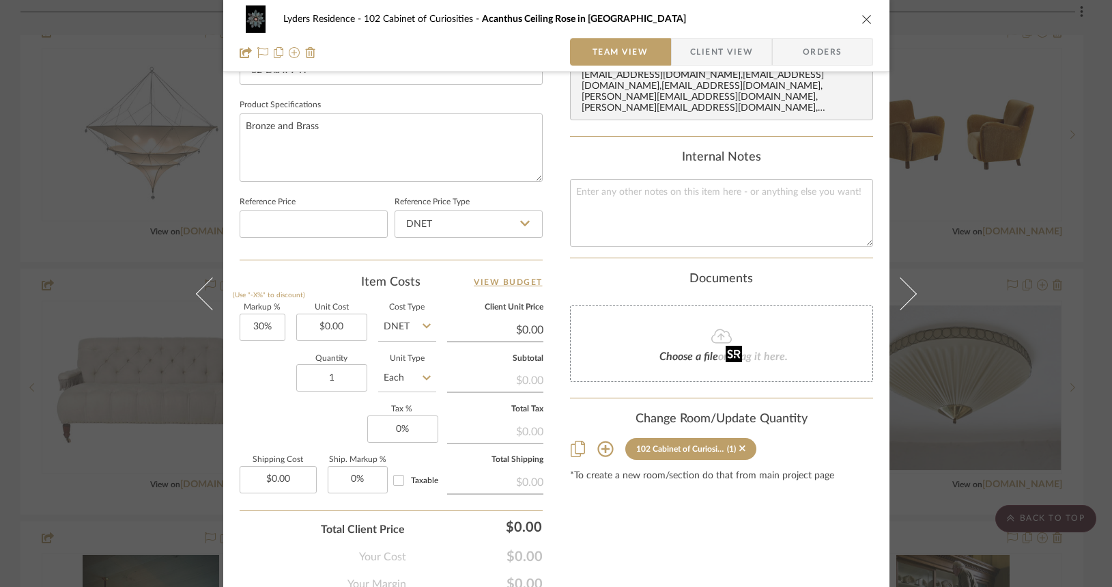
scroll to position [683, 0]
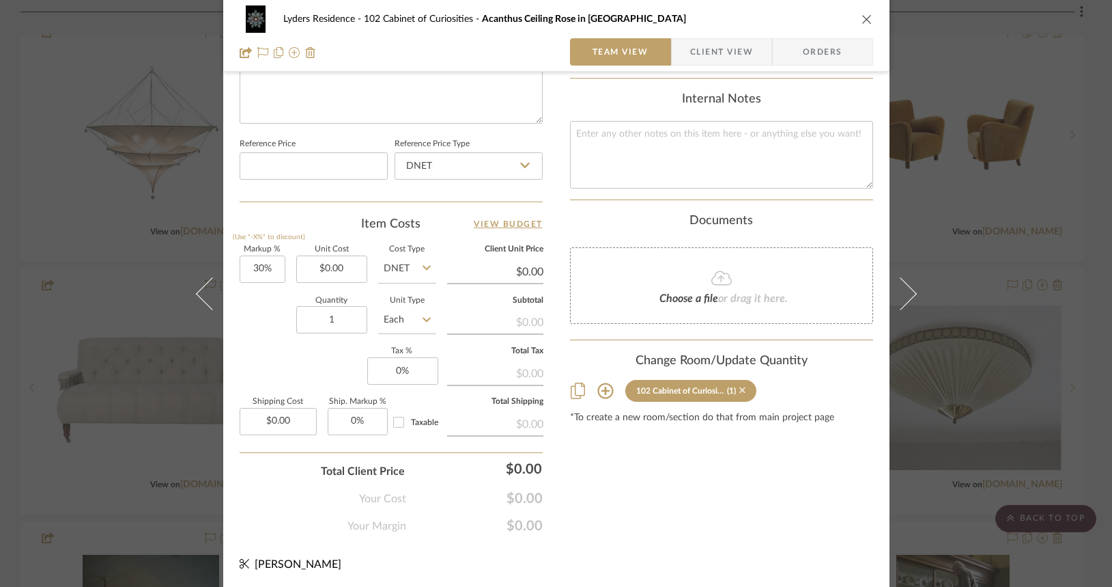
click at [740, 387] on icon at bounding box center [743, 390] width 6 height 6
click at [863, 18] on icon "close" at bounding box center [867, 19] width 11 height 11
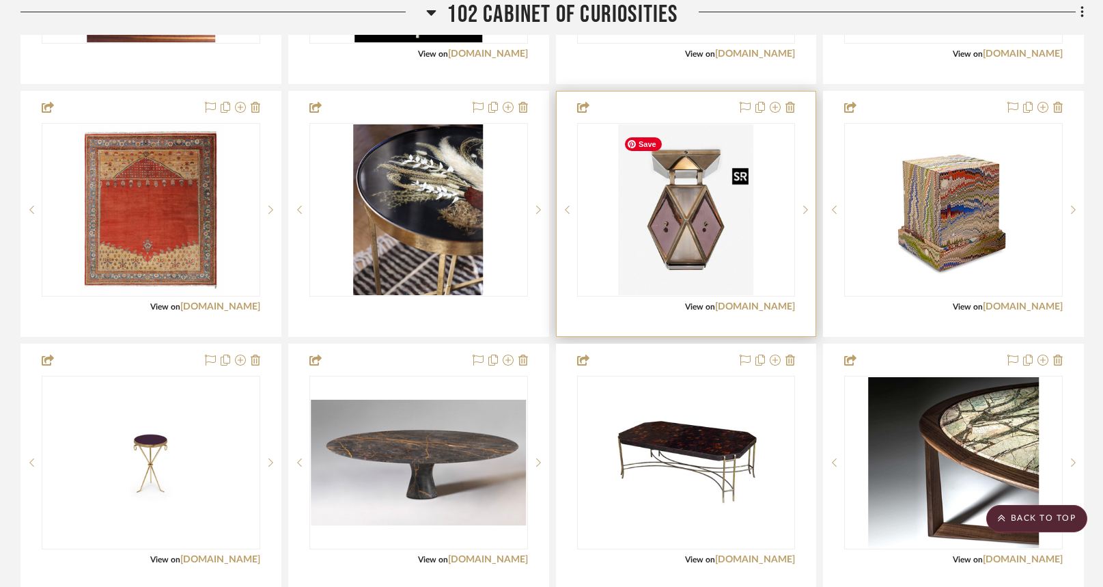
scroll to position [1356, 0]
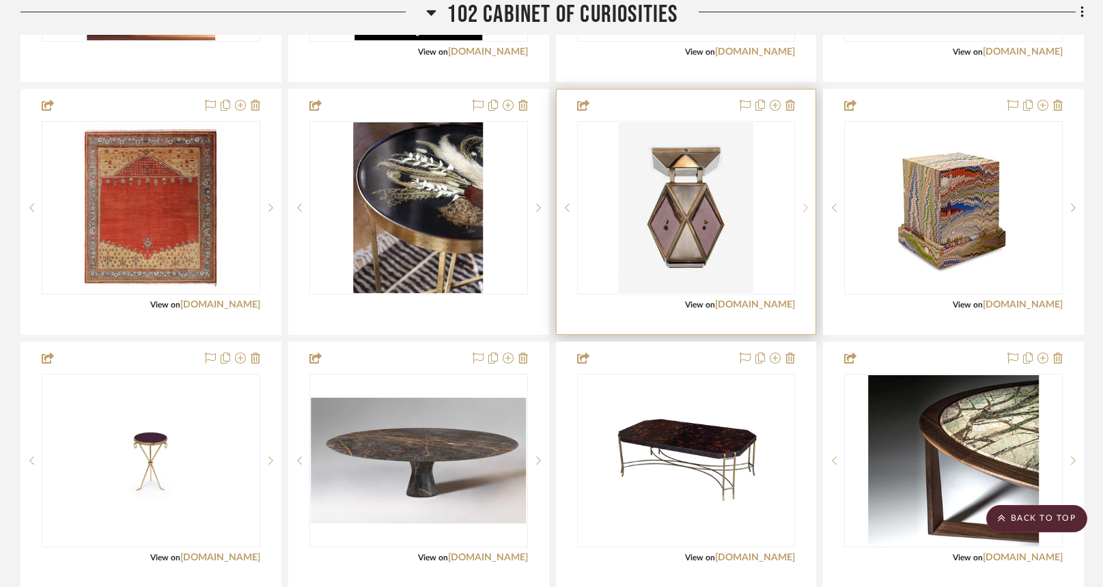
click at [803, 212] on icon at bounding box center [805, 208] width 5 height 10
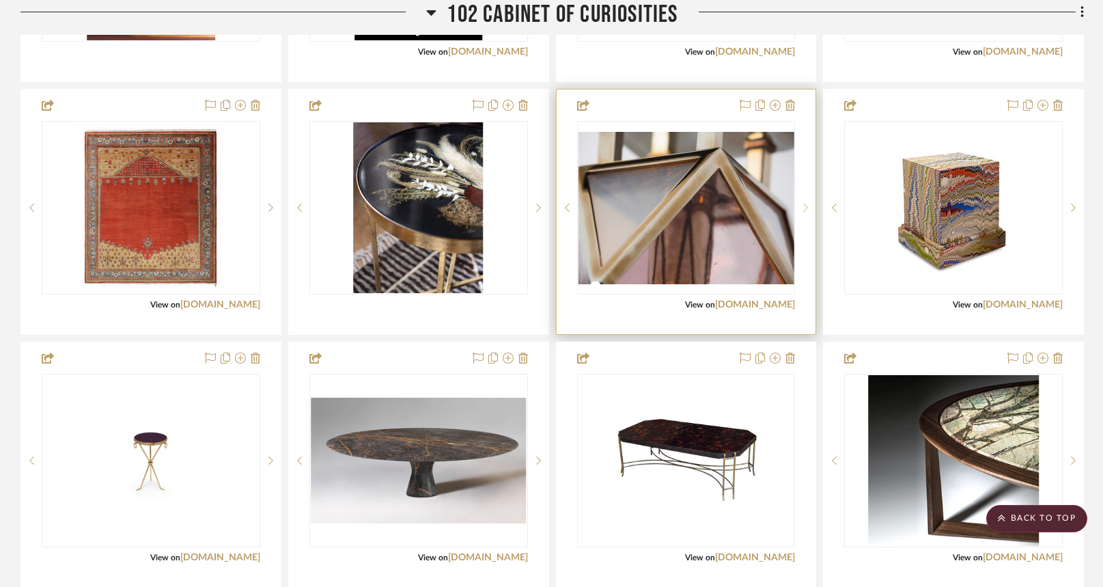
click at [803, 212] on icon at bounding box center [805, 208] width 5 height 10
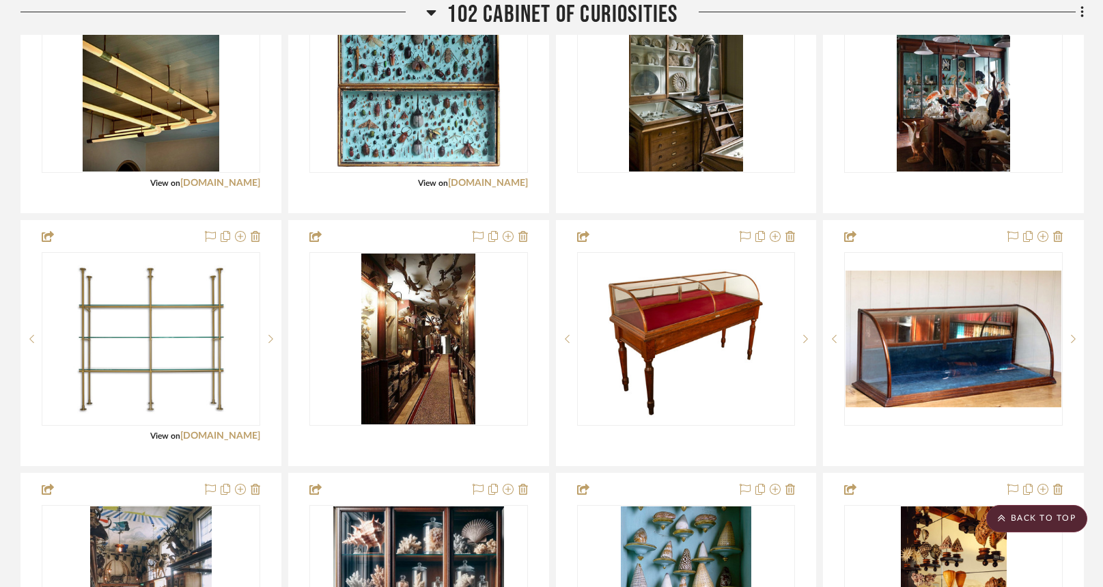
scroll to position [2489, 0]
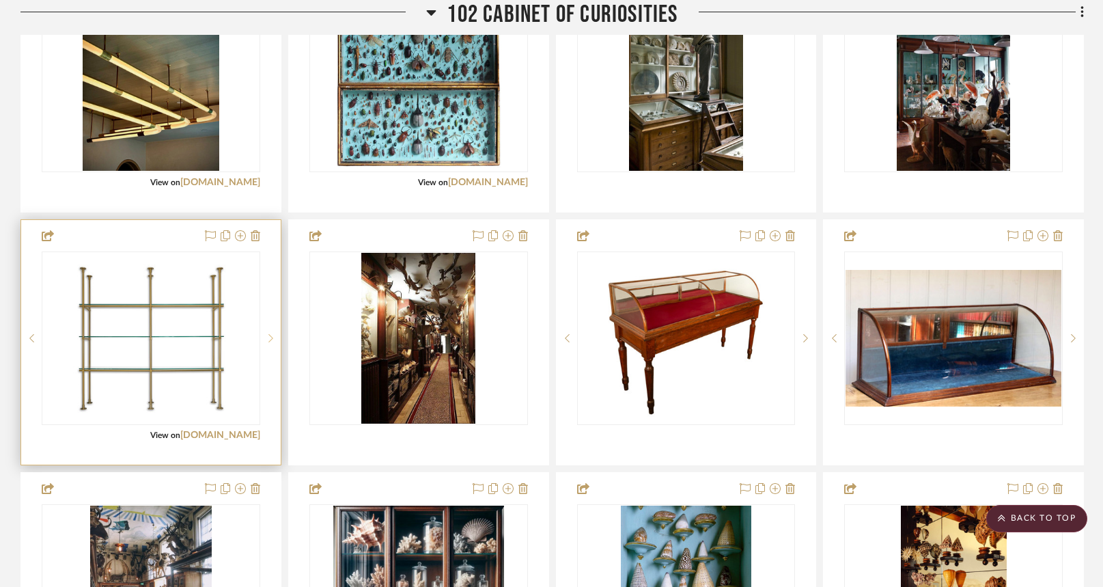
click at [269, 343] on icon at bounding box center [270, 338] width 5 height 10
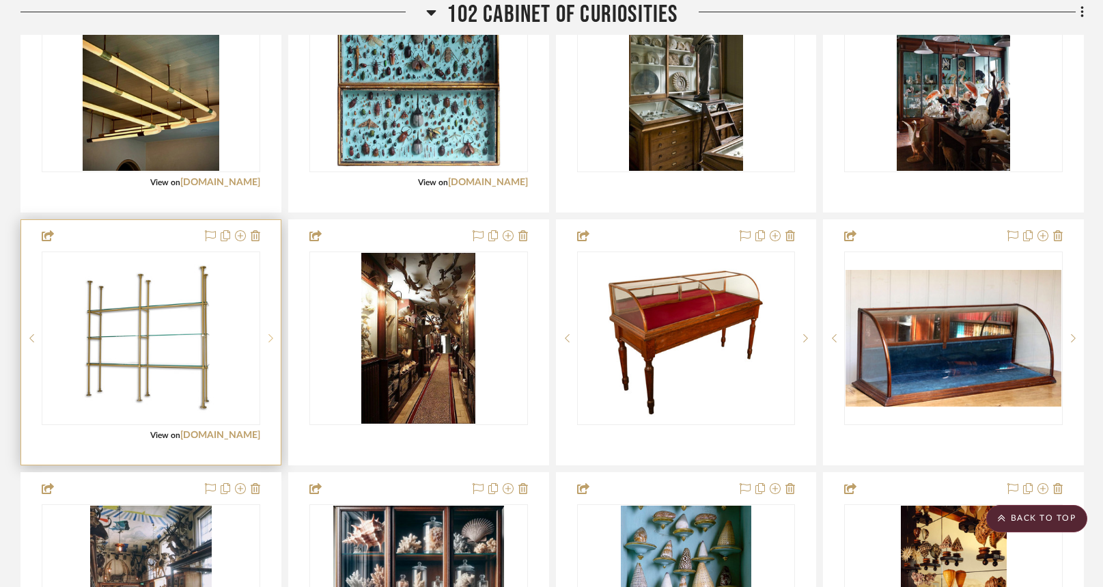
click at [269, 343] on icon at bounding box center [270, 338] width 5 height 10
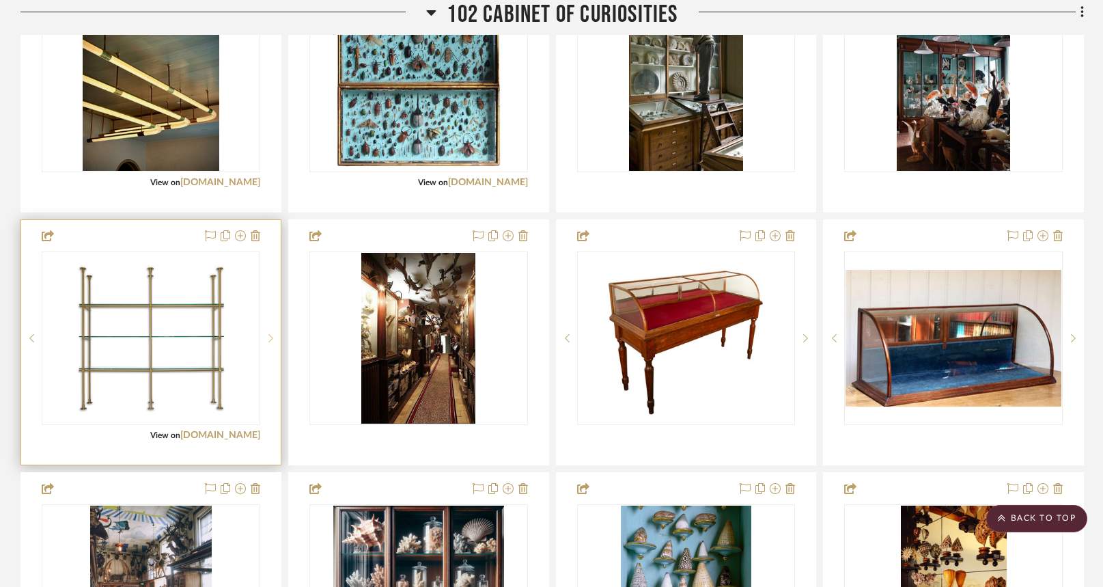
click at [269, 343] on icon at bounding box center [270, 338] width 5 height 10
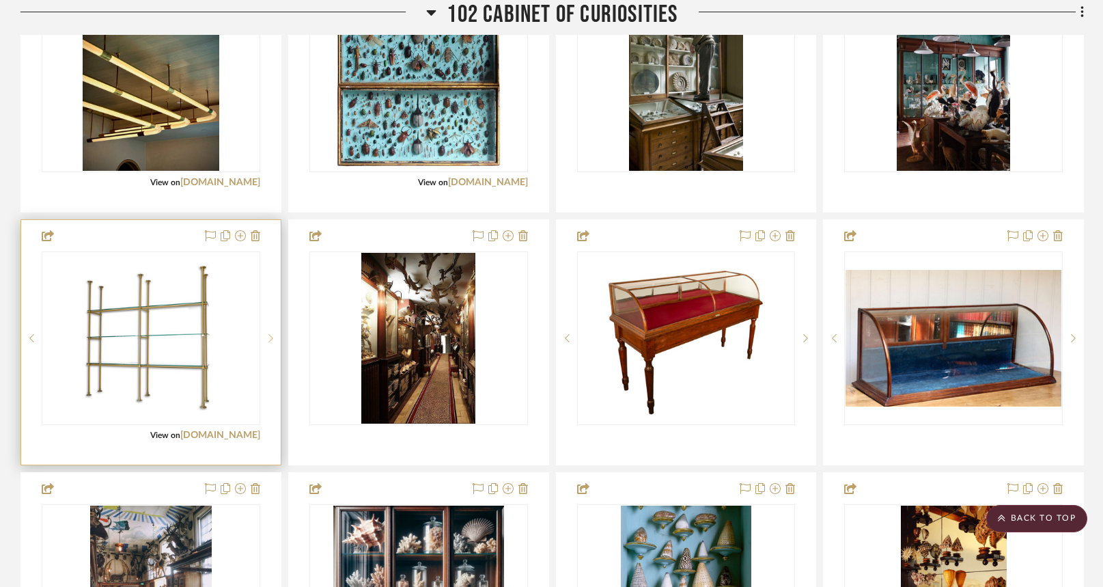
click at [269, 343] on icon at bounding box center [270, 338] width 5 height 10
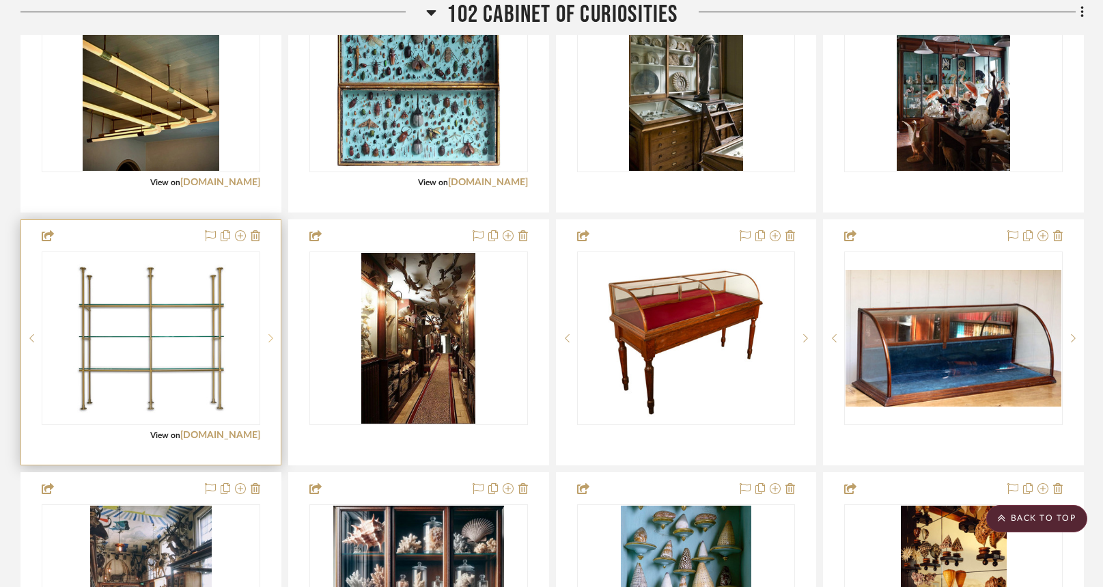
click at [269, 343] on icon at bounding box center [270, 338] width 5 height 10
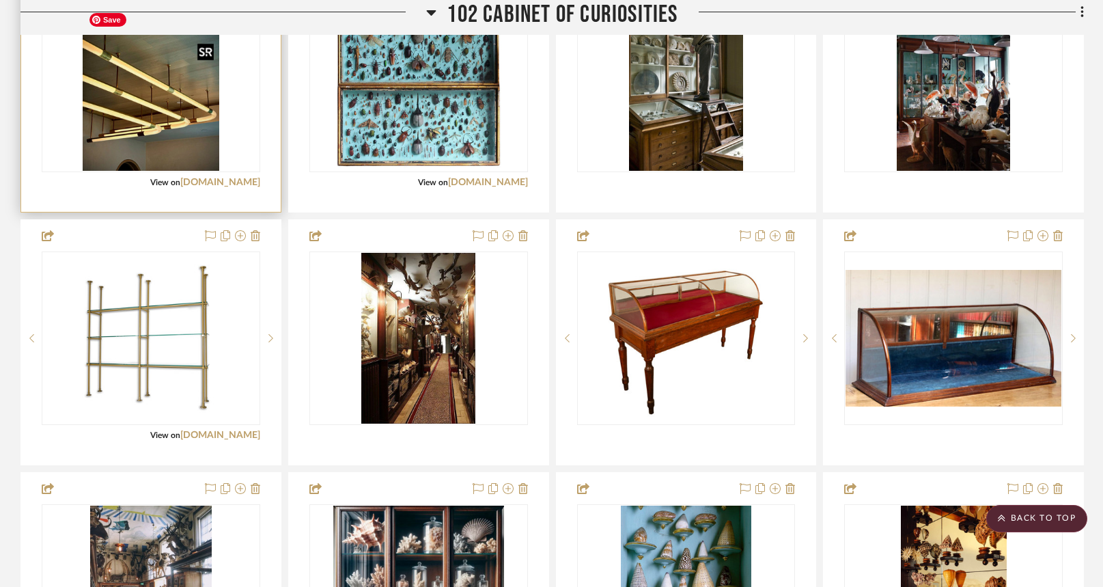
click at [197, 114] on img "0" at bounding box center [151, 85] width 137 height 171
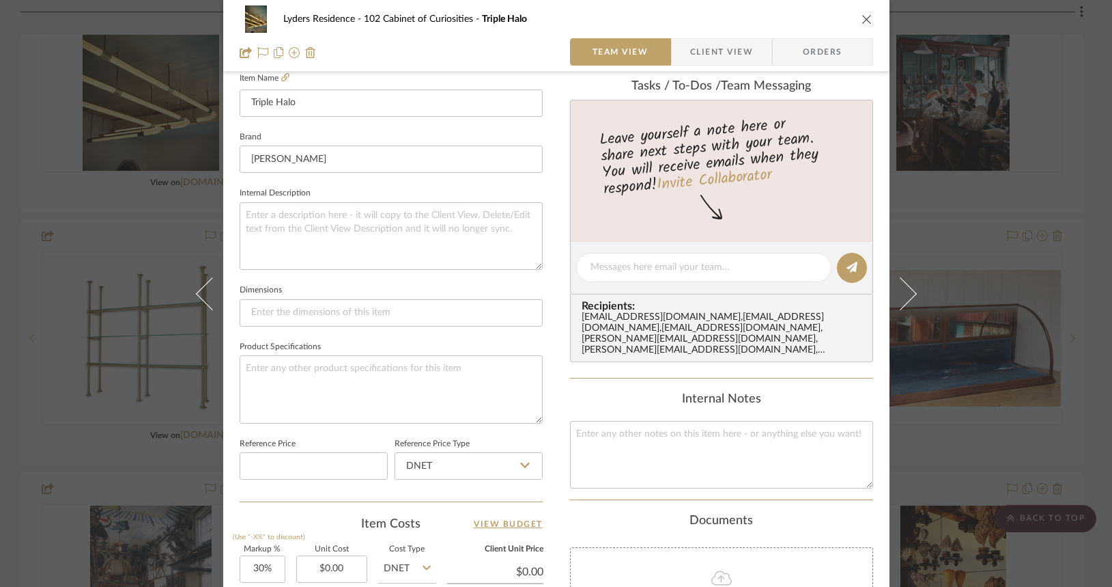
scroll to position [695, 0]
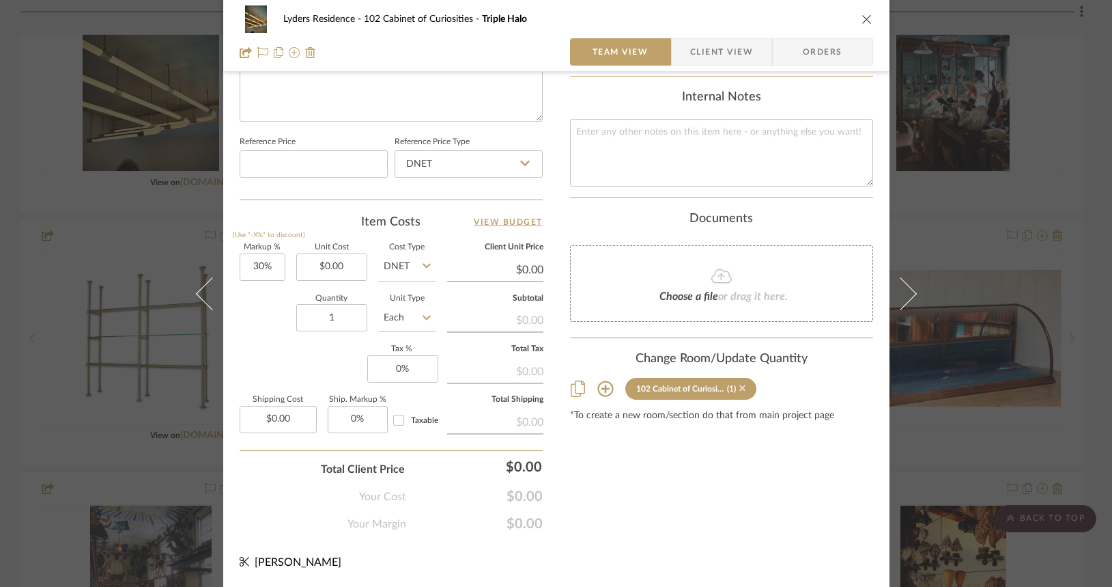
click at [740, 383] on icon at bounding box center [743, 388] width 6 height 10
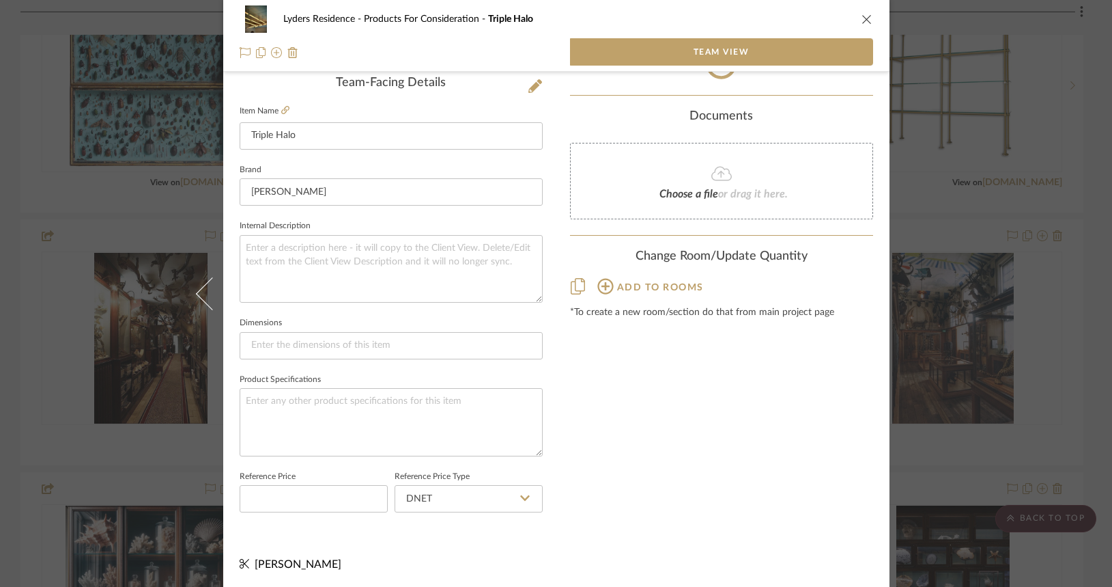
click at [863, 18] on icon "close" at bounding box center [867, 19] width 11 height 11
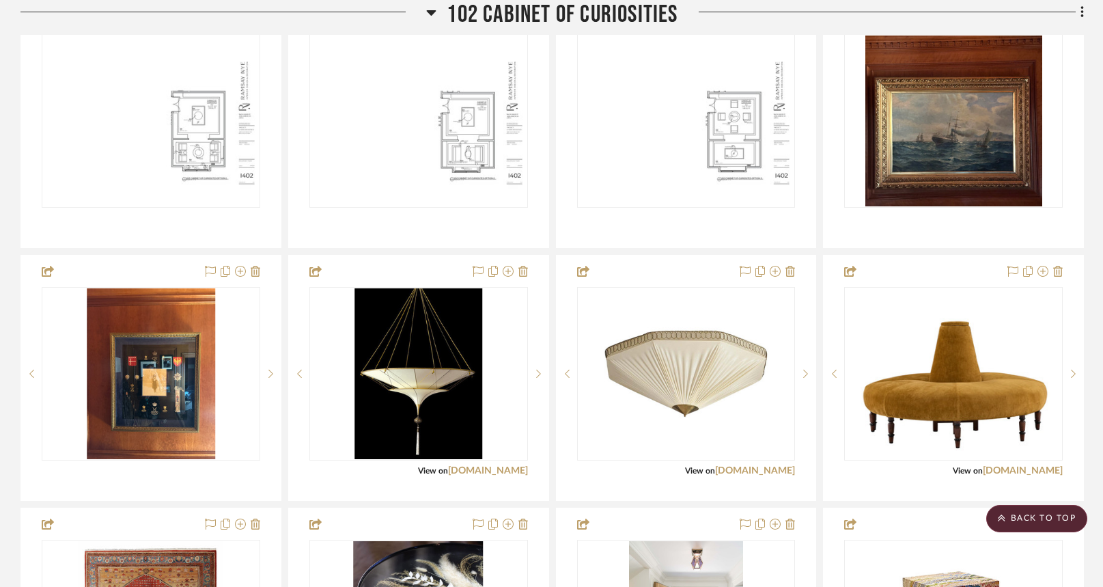
scroll to position [936, 0]
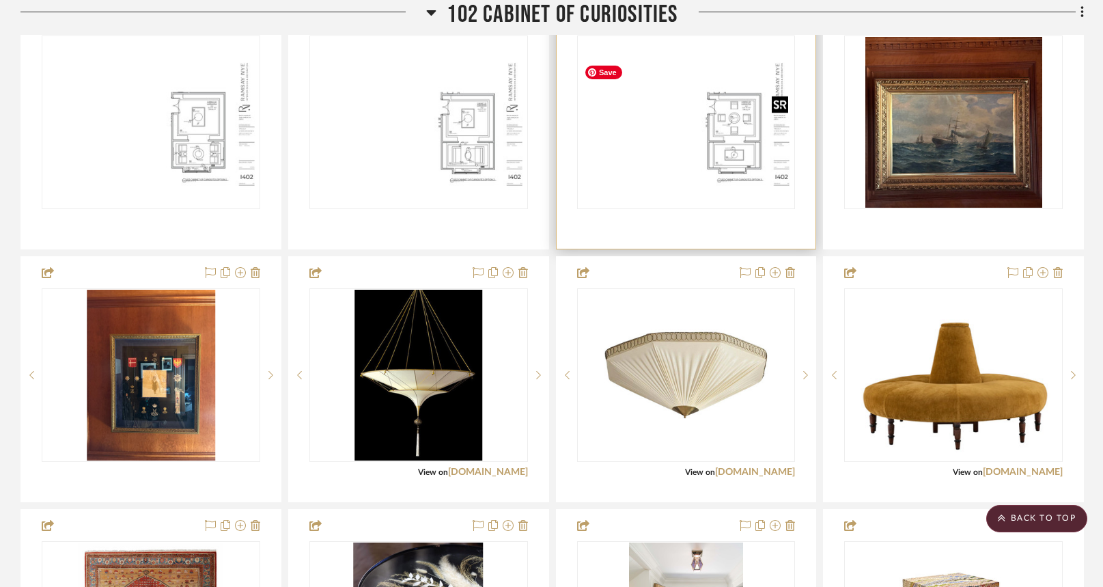
click at [729, 157] on img "0" at bounding box center [686, 122] width 216 height 139
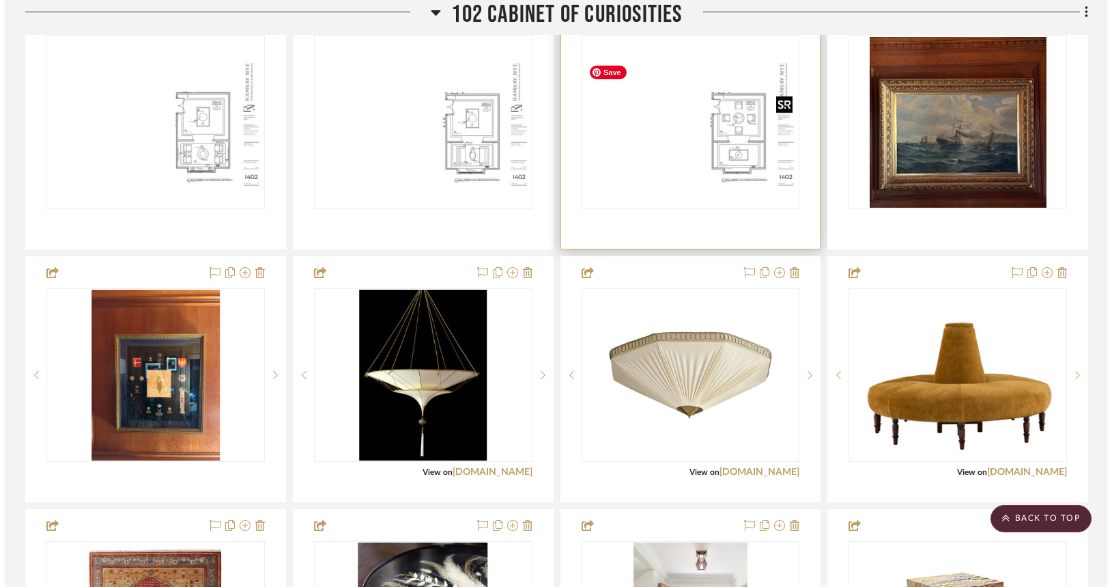
scroll to position [0, 0]
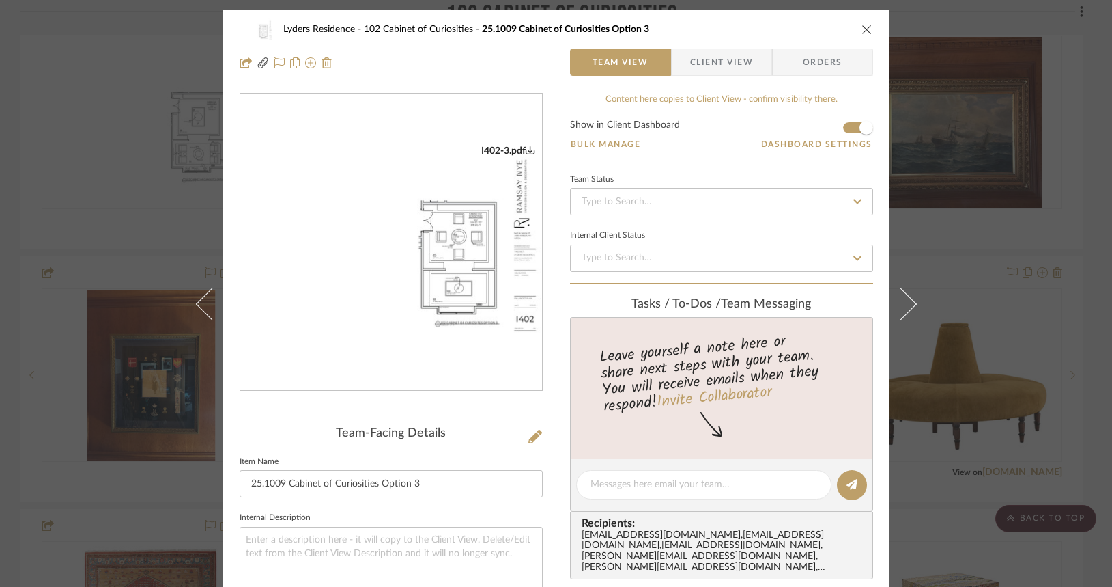
click at [467, 271] on img "0" at bounding box center [391, 242] width 302 height 195
click at [862, 31] on icon "close" at bounding box center [867, 29] width 11 height 11
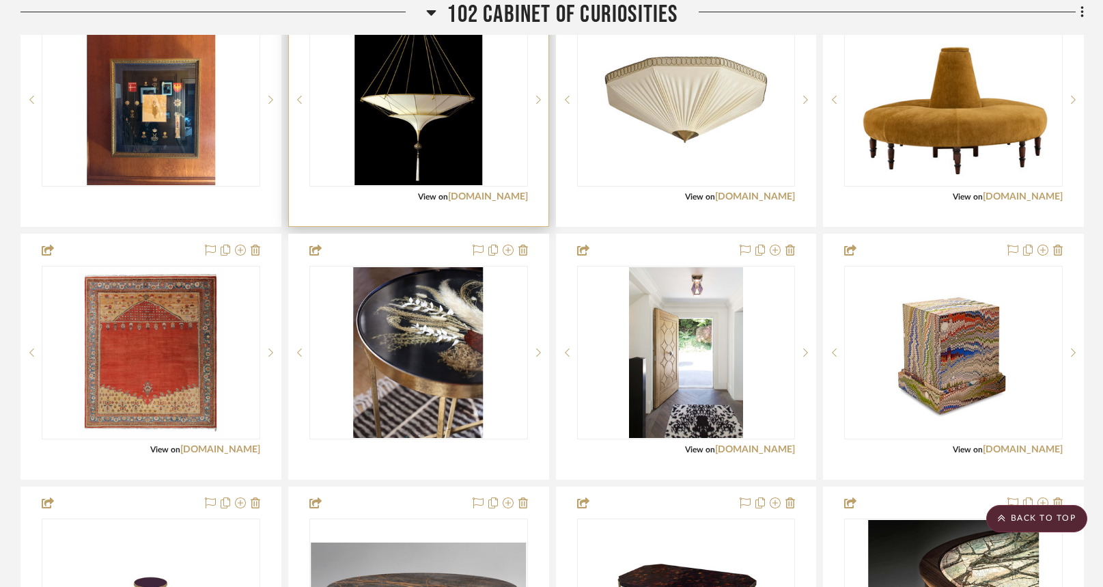
scroll to position [1222, 0]
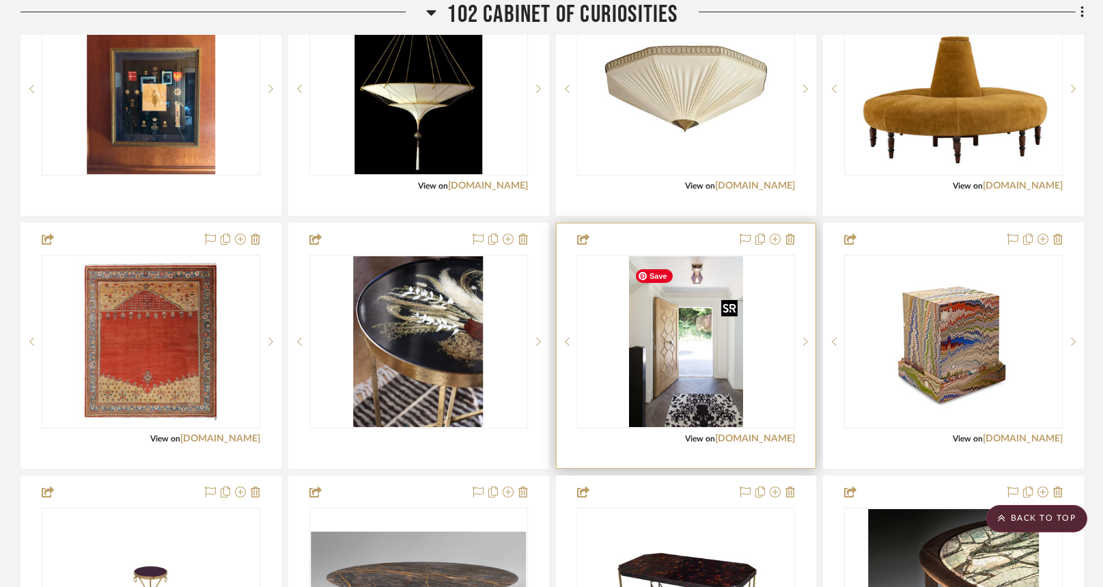
click at [679, 365] on img "3" at bounding box center [685, 341] width 113 height 171
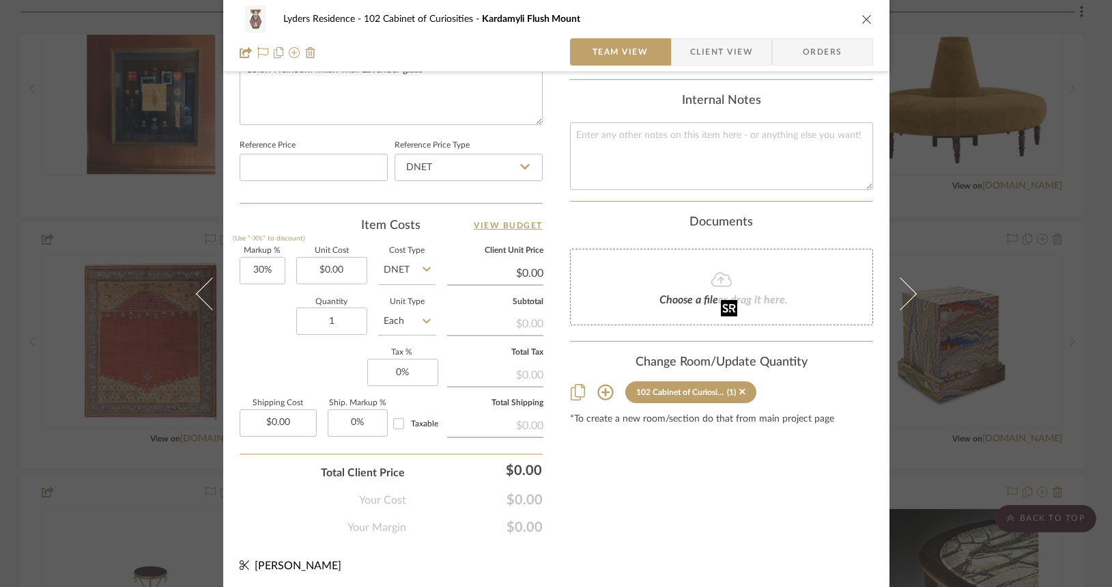
scroll to position [681, 0]
click at [733, 388] on div "(1)" at bounding box center [736, 393] width 18 height 10
click at [740, 387] on icon at bounding box center [743, 392] width 6 height 10
click at [862, 20] on icon "close" at bounding box center [867, 19] width 11 height 11
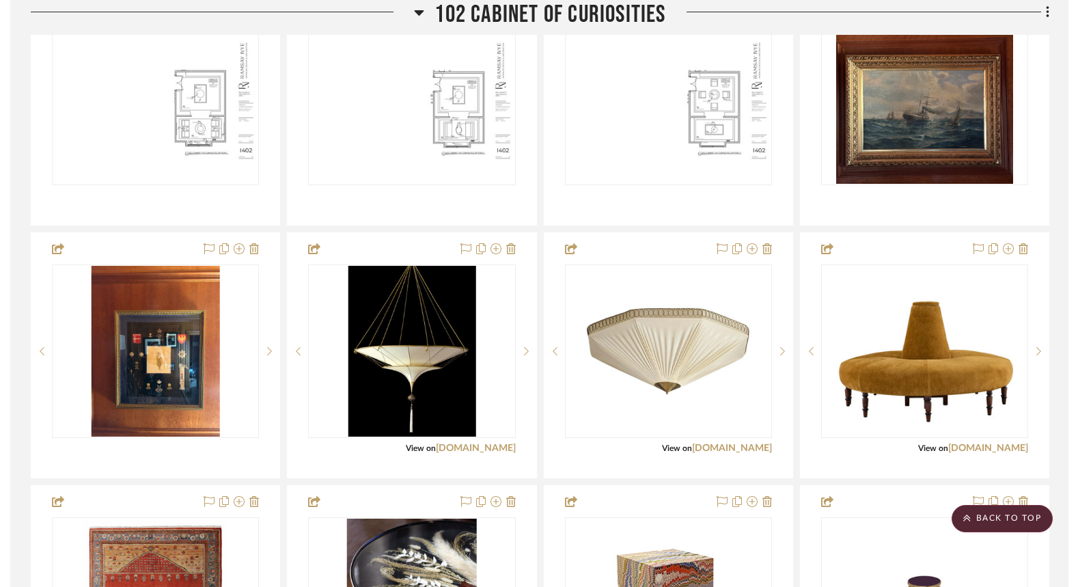
scroll to position [945, 0]
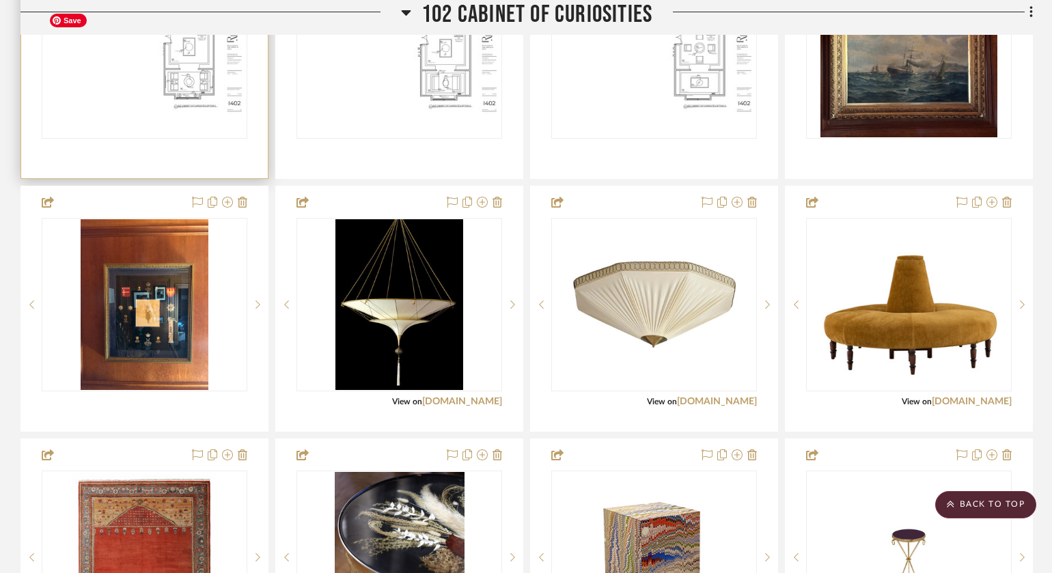
scroll to position [1021, 0]
